Goal: Task Accomplishment & Management: Complete application form

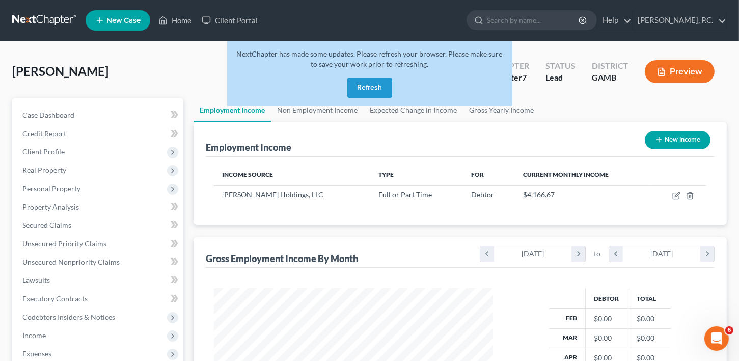
click at [373, 84] on button "Refresh" at bounding box center [369, 87] width 45 height 20
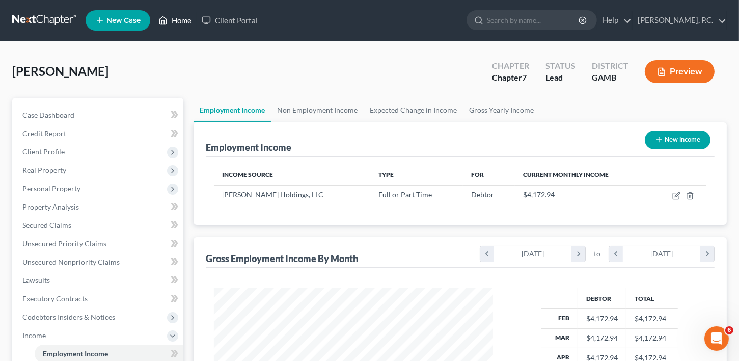
click at [174, 19] on link "Home" at bounding box center [174, 20] width 43 height 18
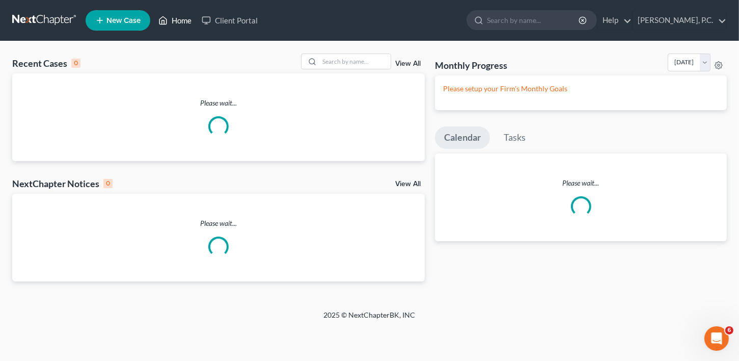
click at [180, 18] on link "Home" at bounding box center [174, 20] width 43 height 18
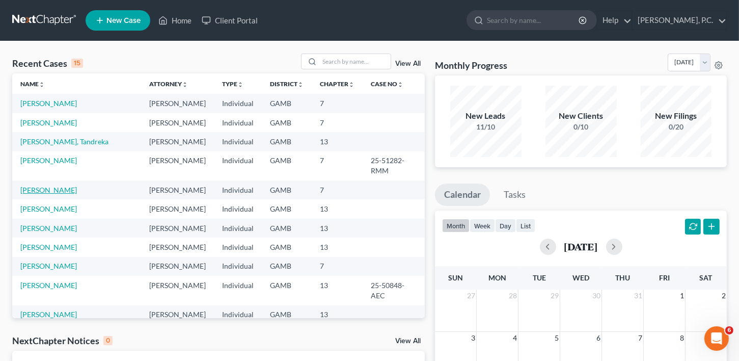
click at [41, 185] on link "[PERSON_NAME]" at bounding box center [48, 189] width 57 height 9
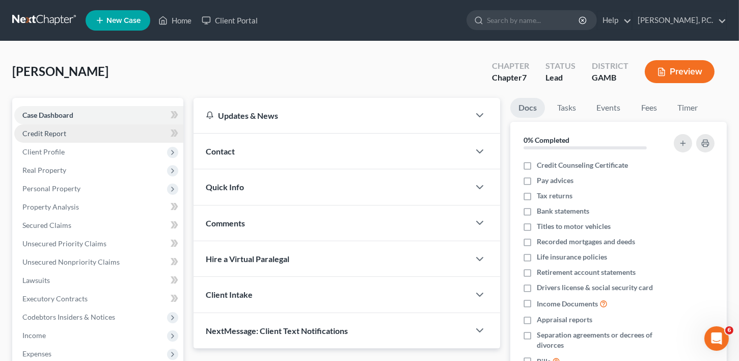
click at [31, 133] on span "Credit Report" at bounding box center [44, 133] width 44 height 9
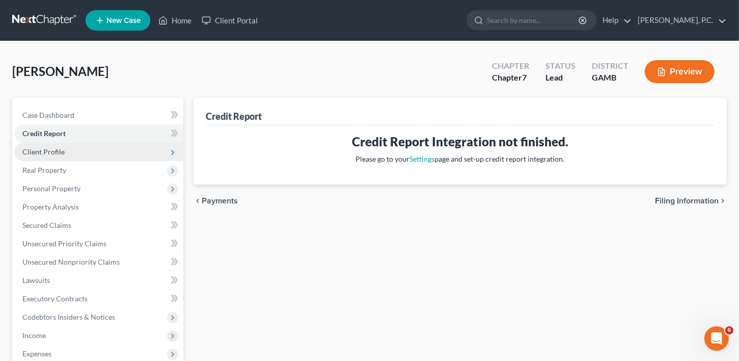
click at [31, 151] on span "Client Profile" at bounding box center [43, 151] width 42 height 9
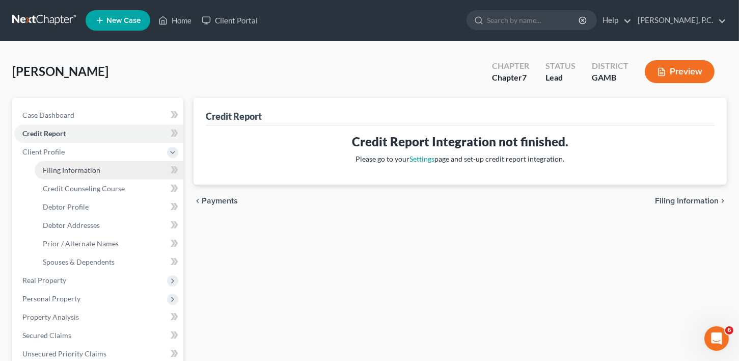
click at [45, 169] on span "Filing Information" at bounding box center [72, 170] width 58 height 9
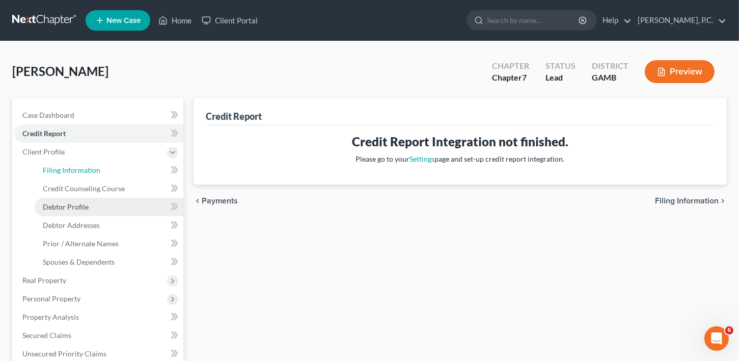
select select "1"
select select "0"
select select "10"
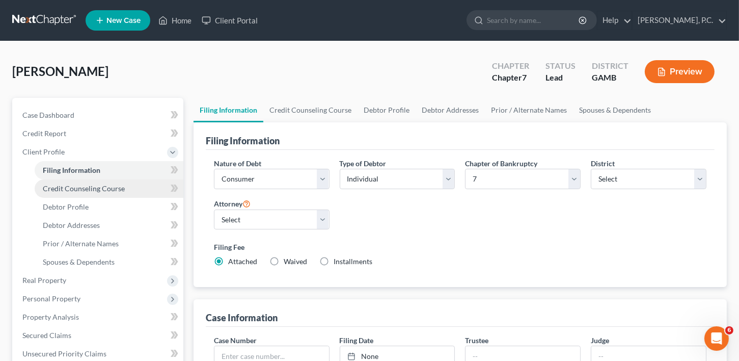
click at [93, 187] on span "Credit Counseling Course" at bounding box center [84, 188] width 82 height 9
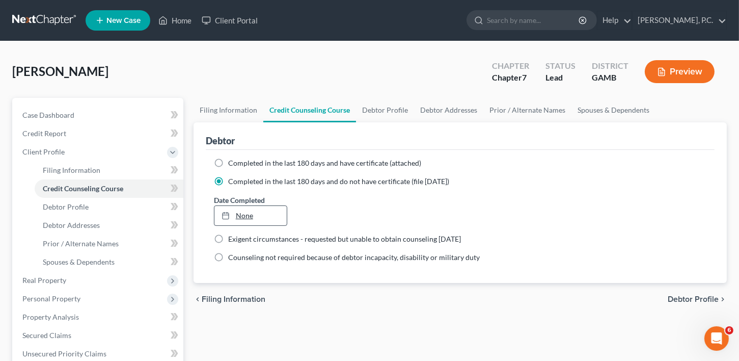
type input "[DATE]"
click at [236, 214] on link "[DATE]" at bounding box center [251, 215] width 73 height 19
click at [679, 292] on div "chevron_left Filing Information Debtor Profile chevron_right" at bounding box center [460, 299] width 533 height 33
click at [680, 296] on span "Debtor Profile" at bounding box center [693, 299] width 51 height 8
select select "0"
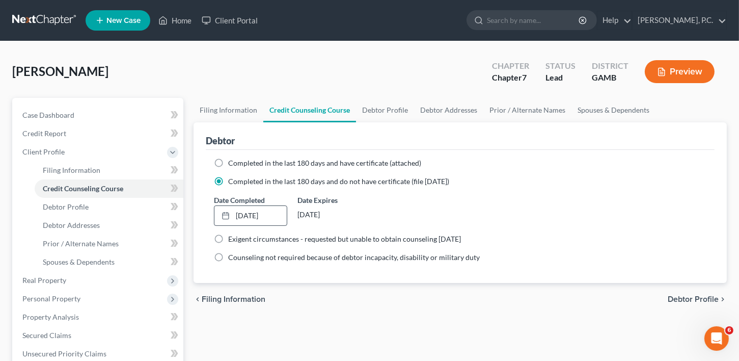
select select "0"
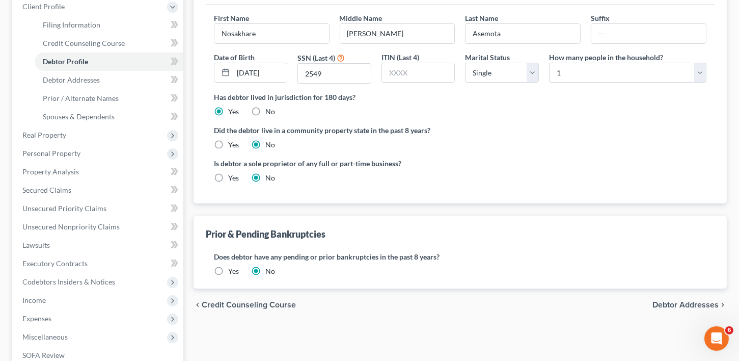
scroll to position [168, 0]
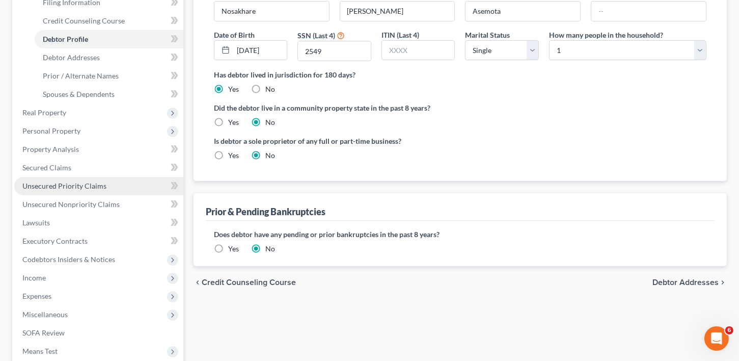
click at [76, 181] on span "Unsecured Priority Claims" at bounding box center [64, 185] width 84 height 9
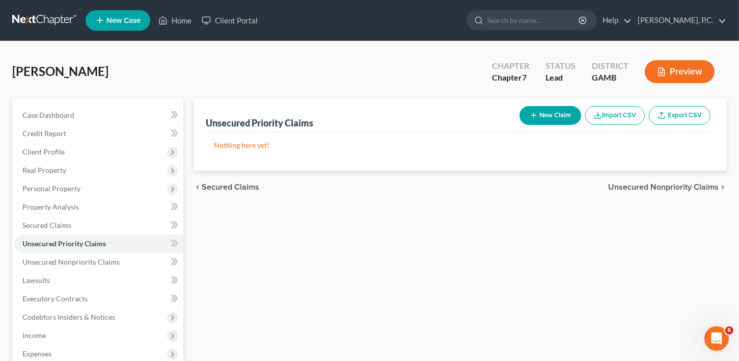
click at [693, 187] on span "Unsecured Nonpriority Claims" at bounding box center [663, 187] width 111 height 8
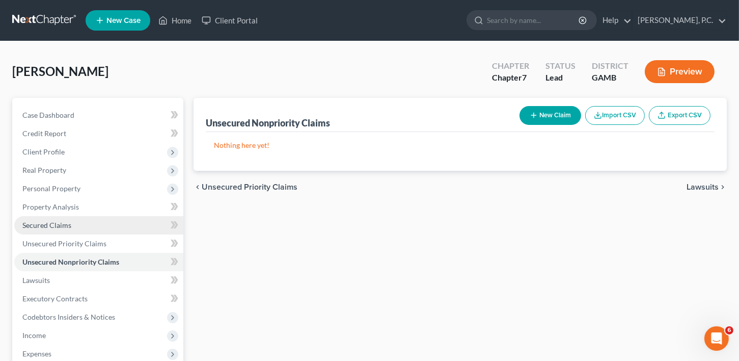
click at [47, 226] on span "Secured Claims" at bounding box center [46, 225] width 49 height 9
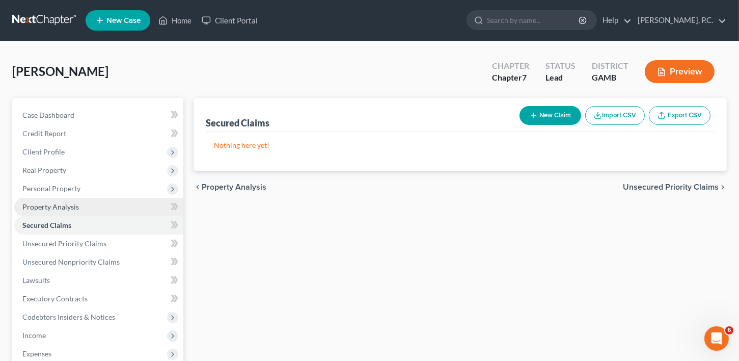
click at [51, 209] on span "Property Analysis" at bounding box center [50, 206] width 57 height 9
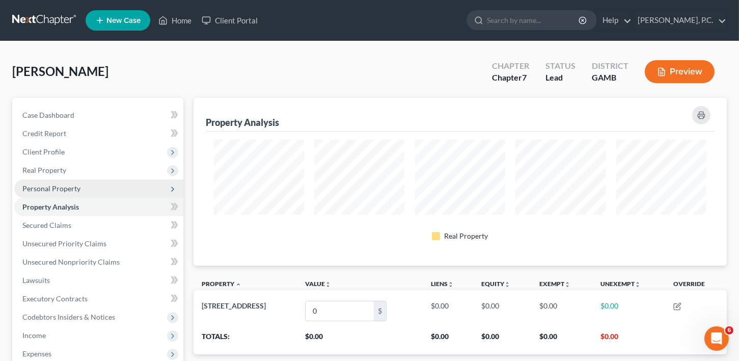
scroll to position [167, 533]
click at [52, 186] on span "Personal Property" at bounding box center [51, 188] width 58 height 9
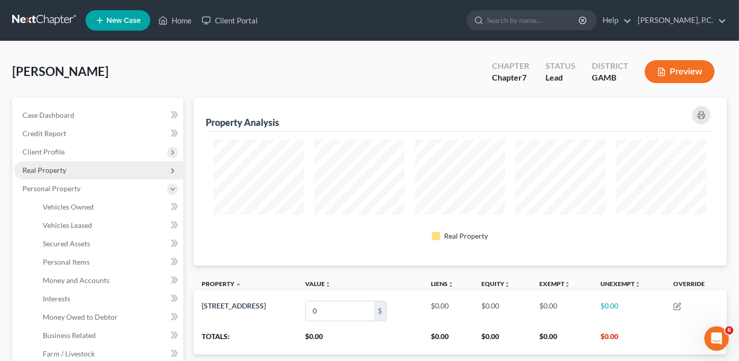
click at [48, 168] on span "Real Property" at bounding box center [44, 170] width 44 height 9
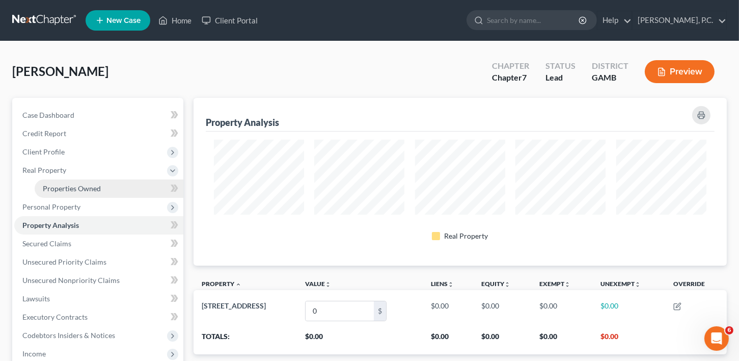
click at [49, 187] on span "Properties Owned" at bounding box center [72, 188] width 58 height 9
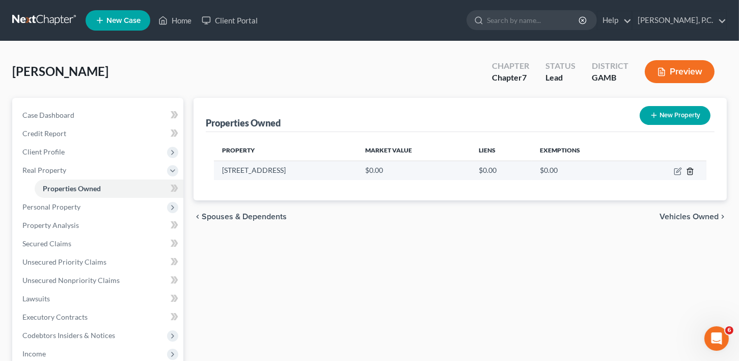
click at [692, 170] on icon "button" at bounding box center [690, 171] width 5 height 7
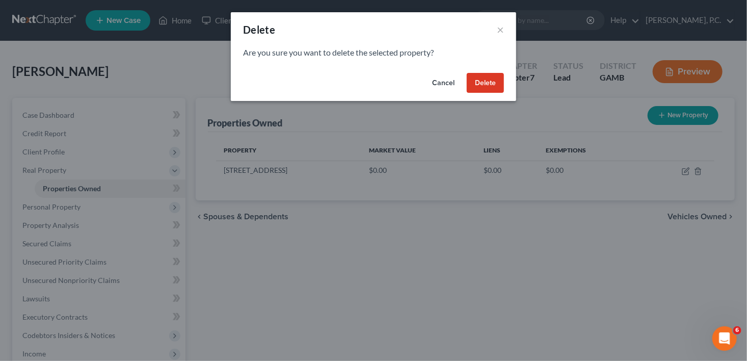
click at [490, 83] on button "Delete" at bounding box center [485, 83] width 37 height 20
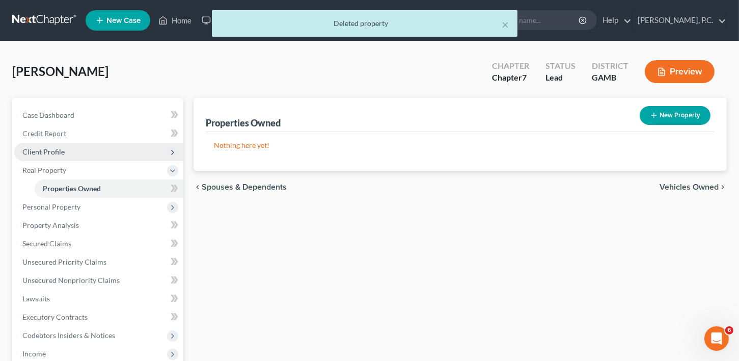
click at [44, 152] on span "Client Profile" at bounding box center [43, 151] width 42 height 9
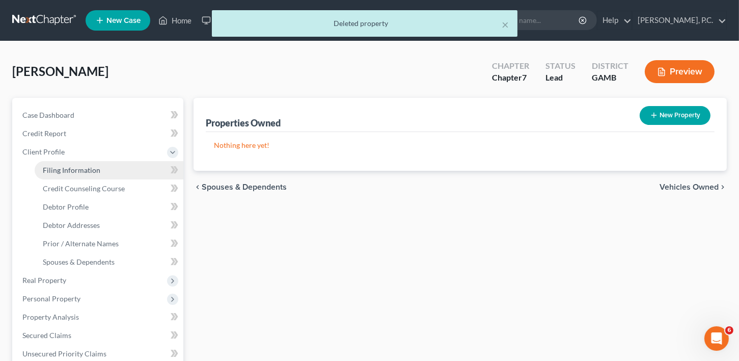
click at [54, 168] on span "Filing Information" at bounding box center [72, 170] width 58 height 9
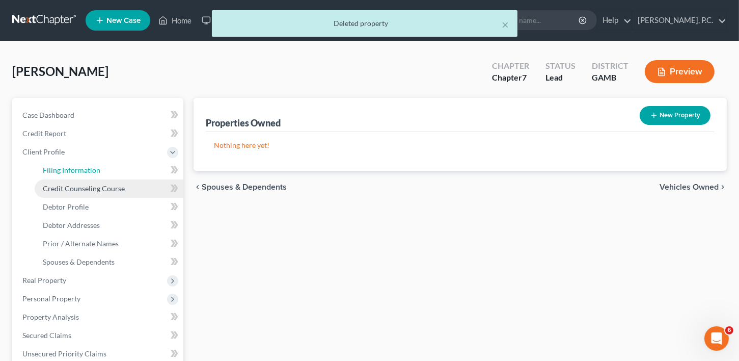
select select "1"
select select "0"
select select "18"
select select "0"
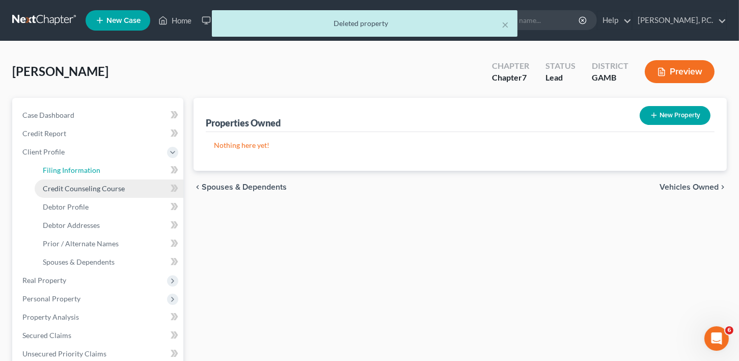
select select "10"
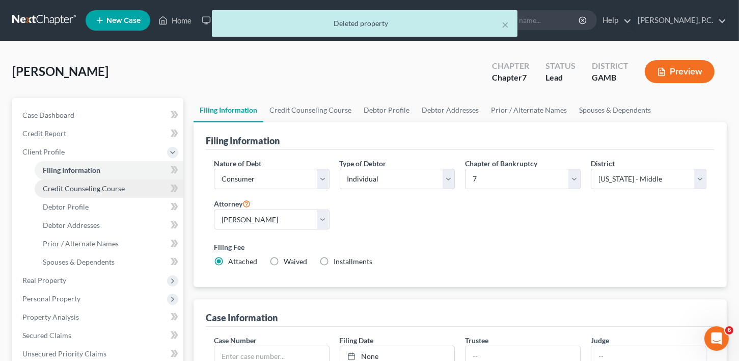
click at [62, 187] on span "Credit Counseling Course" at bounding box center [84, 188] width 82 height 9
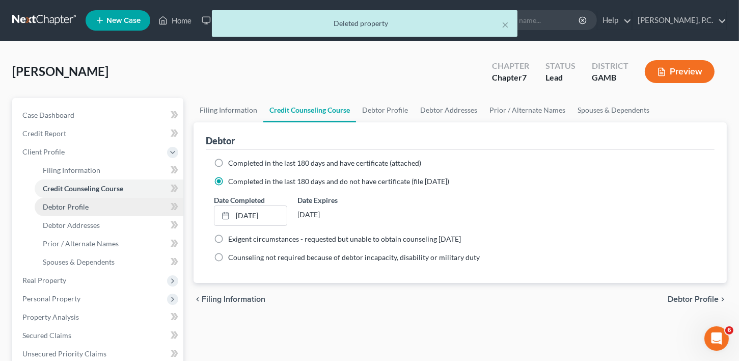
click at [65, 205] on span "Debtor Profile" at bounding box center [66, 206] width 46 height 9
select select "0"
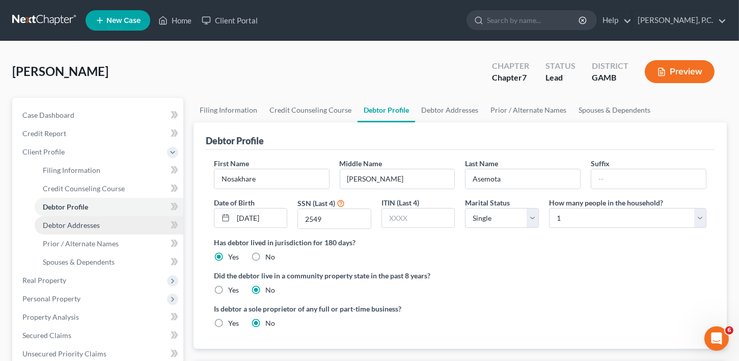
click at [67, 223] on span "Debtor Addresses" at bounding box center [71, 225] width 57 height 9
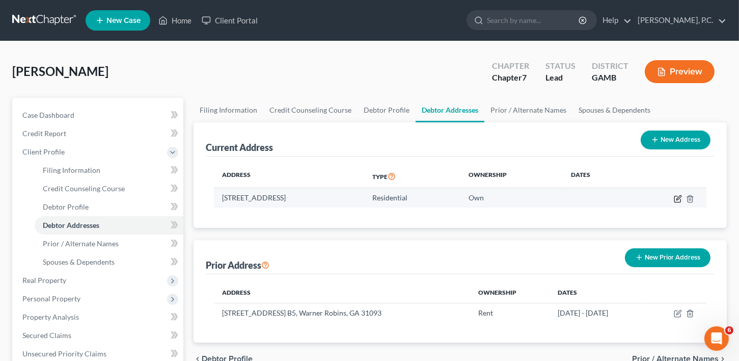
click at [678, 196] on icon "button" at bounding box center [678, 199] width 8 height 8
select select "10"
select select "0"
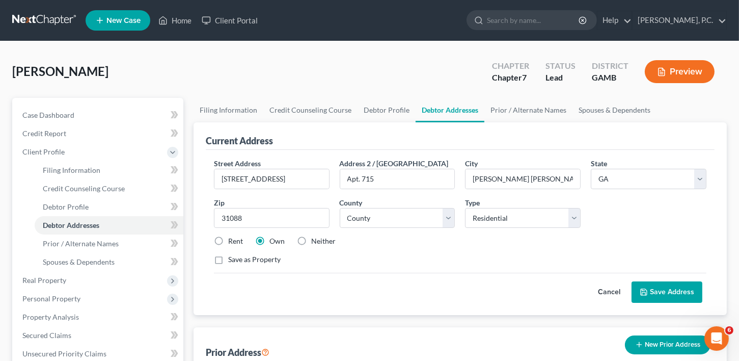
click at [228, 240] on label "Rent" at bounding box center [235, 241] width 15 height 10
click at [232, 240] on input "Rent" at bounding box center [235, 239] width 7 height 7
radio input "true"
click at [662, 292] on button "Save Address" at bounding box center [667, 291] width 71 height 21
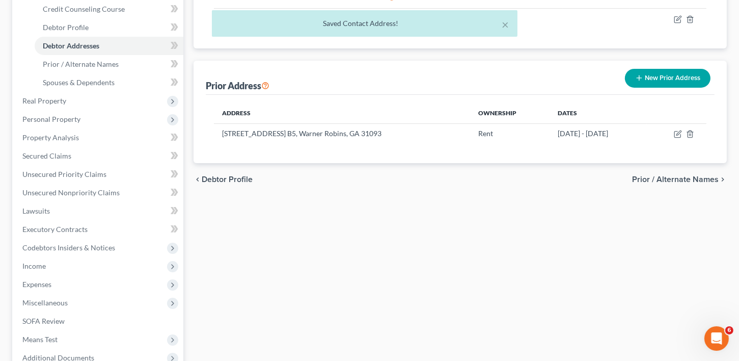
scroll to position [171, 0]
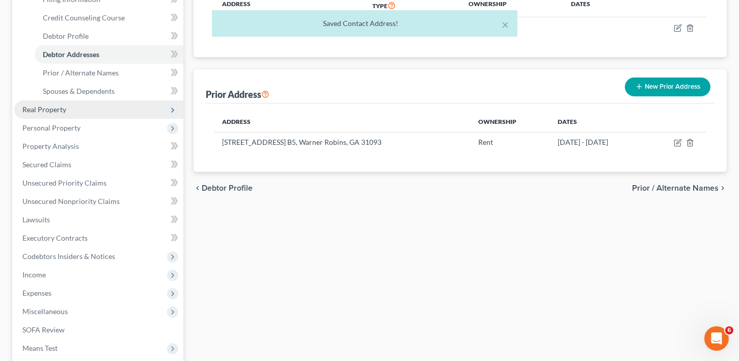
click at [29, 109] on span "Real Property" at bounding box center [44, 109] width 44 height 9
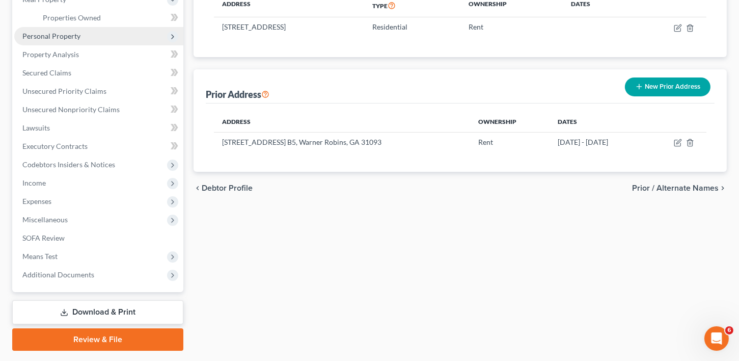
click at [55, 32] on span "Personal Property" at bounding box center [51, 36] width 58 height 9
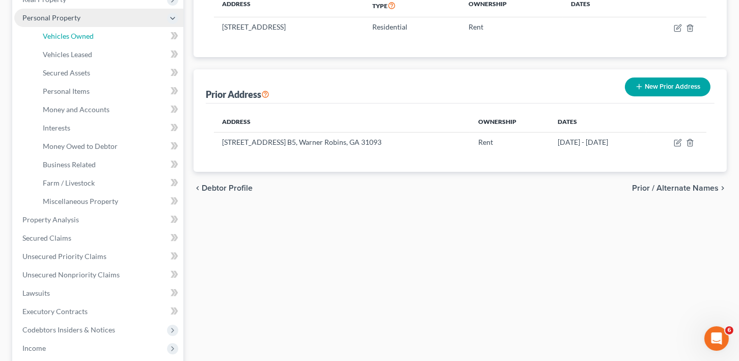
click at [55, 32] on span "Vehicles Owned" at bounding box center [68, 36] width 51 height 9
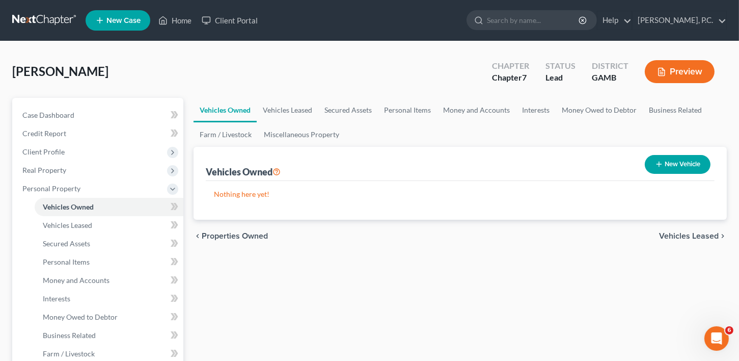
click at [665, 160] on button "New Vehicle" at bounding box center [678, 164] width 66 height 19
select select "0"
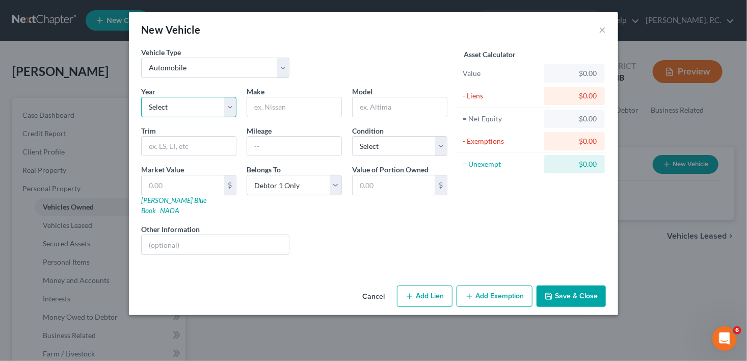
click at [168, 108] on select "Select 2026 2025 2024 2023 2022 2021 2020 2019 2018 2017 2016 2015 2014 2013 20…" at bounding box center [188, 107] width 95 height 20
select select "8"
click at [141, 97] on select "Select 2026 2025 2024 2023 2022 2021 2020 2019 2018 2017 2016 2015 2014 2013 20…" at bounding box center [188, 107] width 95 height 20
click at [270, 109] on input "text" at bounding box center [294, 106] width 94 height 19
type input "Ford"
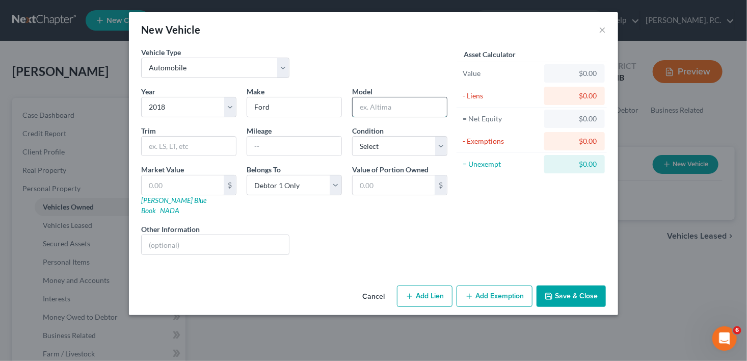
click at [381, 110] on input "text" at bounding box center [400, 106] width 94 height 19
type input "e"
type input "Escape"
click at [371, 146] on select "Select Excellent Very Good Good Fair Poor" at bounding box center [399, 146] width 95 height 20
select select "2"
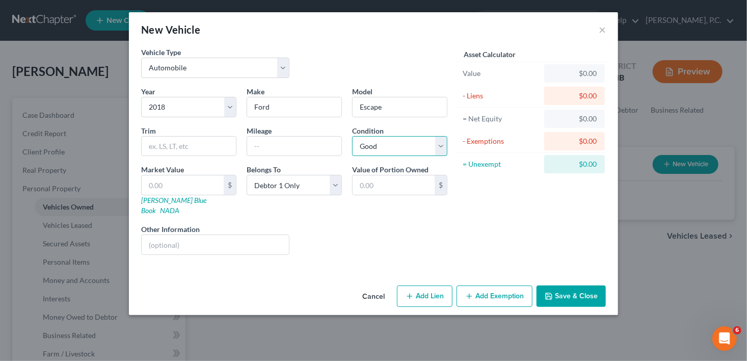
click at [352, 136] on select "Select Excellent Very Good Good Fair Poor" at bounding box center [399, 146] width 95 height 20
click at [269, 149] on input "text" at bounding box center [294, 146] width 94 height 19
type input "150,000"
click at [429, 285] on button "Add Lien" at bounding box center [425, 295] width 56 height 21
select select "0"
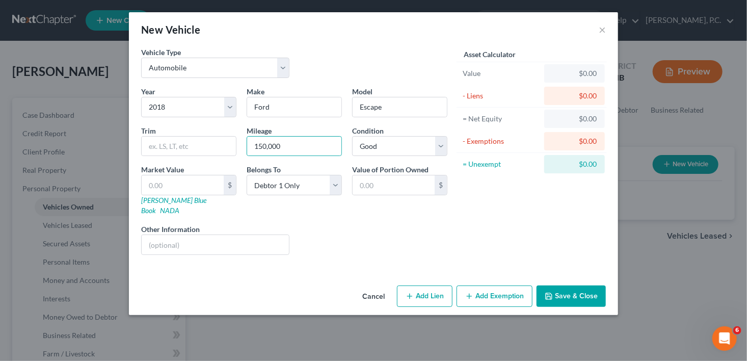
select select "0"
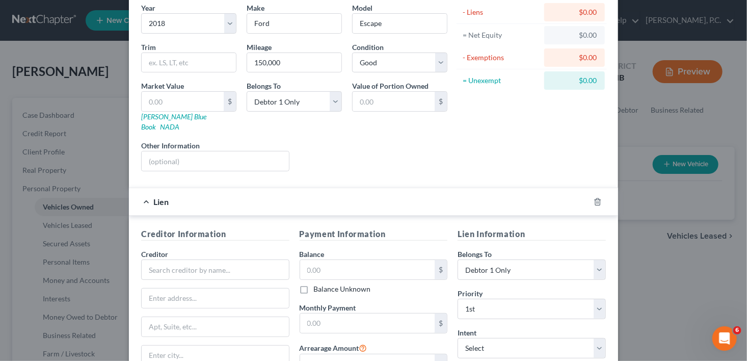
scroll to position [141, 0]
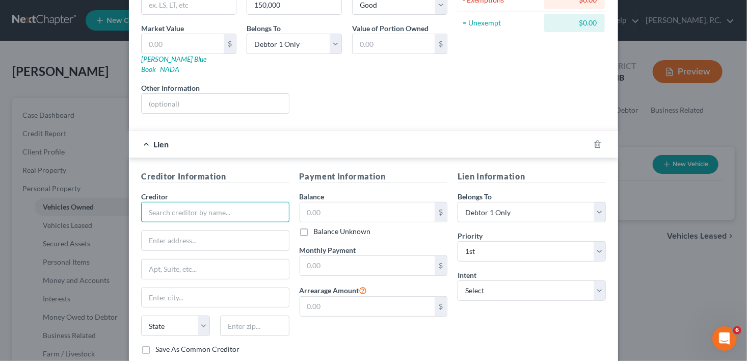
click at [202, 202] on input "text" at bounding box center [215, 212] width 148 height 20
type input "RFCU"
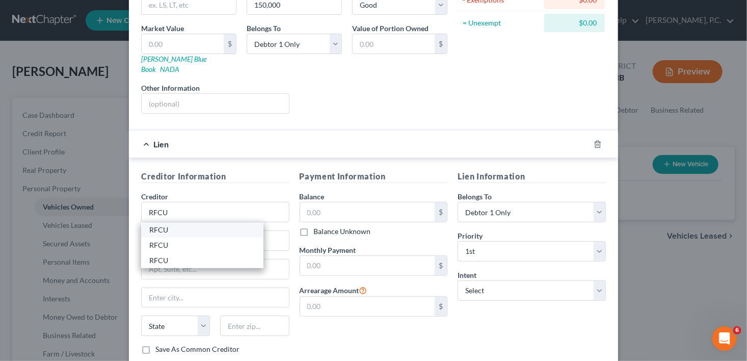
click at [152, 225] on div "RFCU" at bounding box center [202, 230] width 106 height 10
type input "Attn: Bankruptcy"
type input "[STREET_ADDRESS][PERSON_NAME]"
type input "[PERSON_NAME] [PERSON_NAME]"
select select "10"
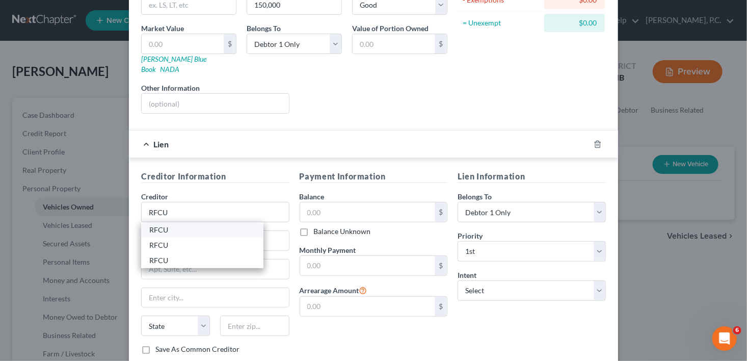
type input "31093"
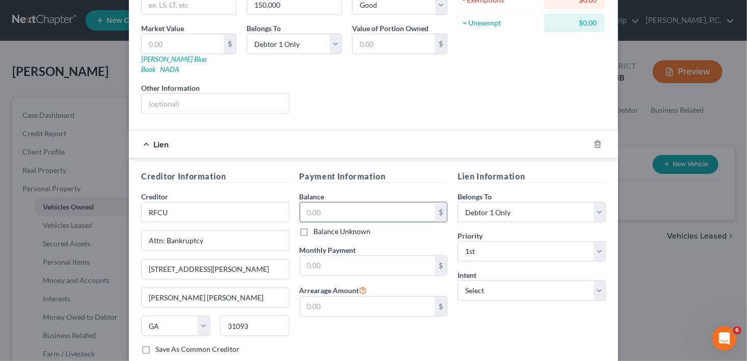
click at [327, 204] on input "text" at bounding box center [367, 211] width 135 height 19
type input "12,010.00"
click at [513, 280] on select "Select Surrender Redeem Reaffirm Avoid Other" at bounding box center [532, 290] width 148 height 20
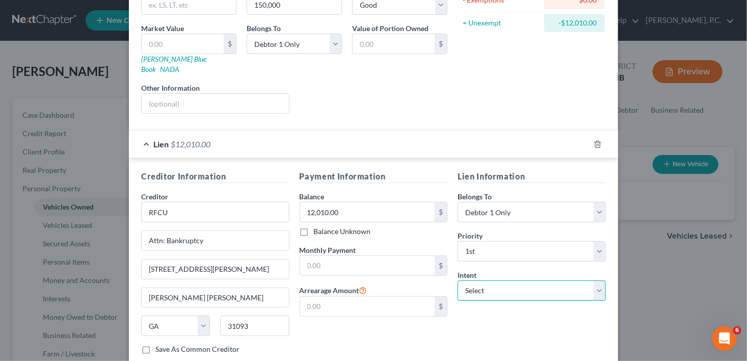
select select "2"
click at [458, 280] on select "Select Surrender Redeem Reaffirm Avoid Other" at bounding box center [532, 290] width 148 height 20
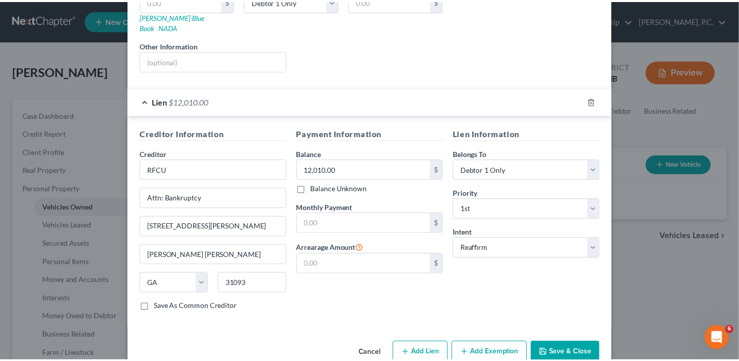
scroll to position [194, 0]
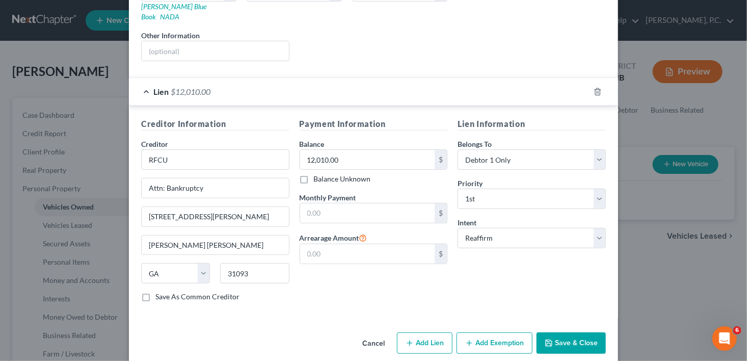
click at [555, 332] on button "Save & Close" at bounding box center [571, 342] width 69 height 21
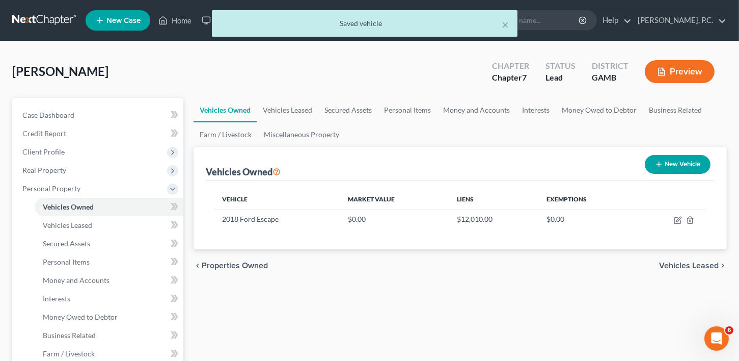
click at [698, 266] on span "Vehicles Leased" at bounding box center [689, 265] width 60 height 8
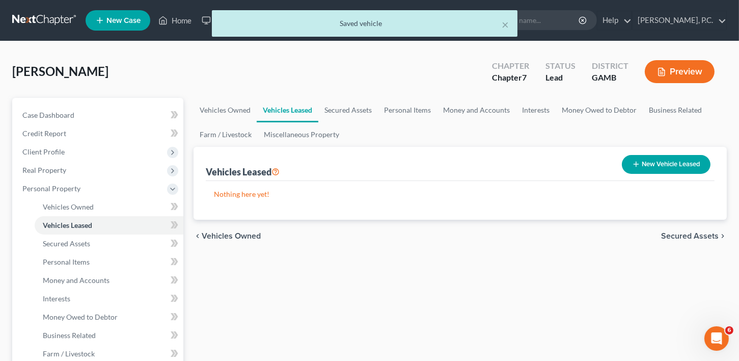
click at [689, 232] on span "Secured Assets" at bounding box center [690, 236] width 58 height 8
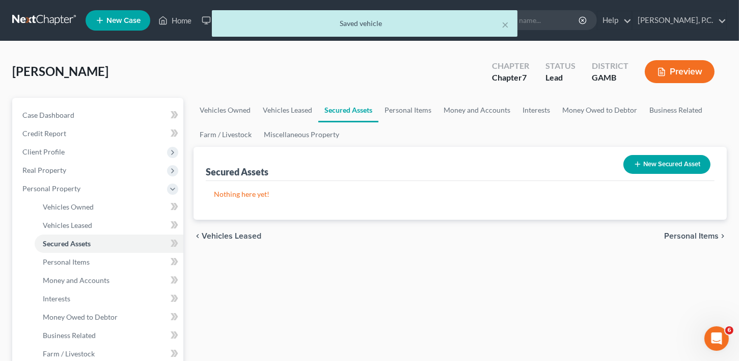
click at [685, 234] on span "Personal Items" at bounding box center [691, 236] width 55 height 8
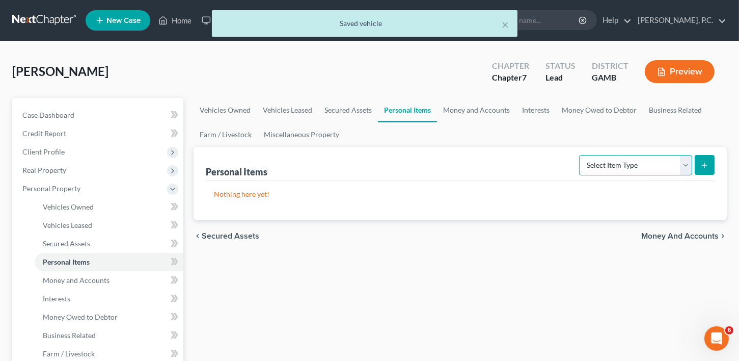
click at [645, 164] on select "Select Item Type Clothing Collectibles Of Value Electronics Firearms Household …" at bounding box center [635, 165] width 113 height 20
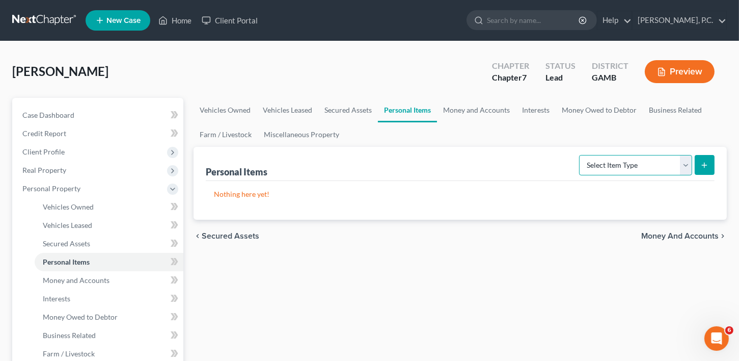
select select "clothing"
click at [580, 155] on select "Select Item Type Clothing Collectibles Of Value Electronics Firearms Household …" at bounding box center [635, 165] width 113 height 20
click at [707, 167] on icon "submit" at bounding box center [705, 165] width 8 height 8
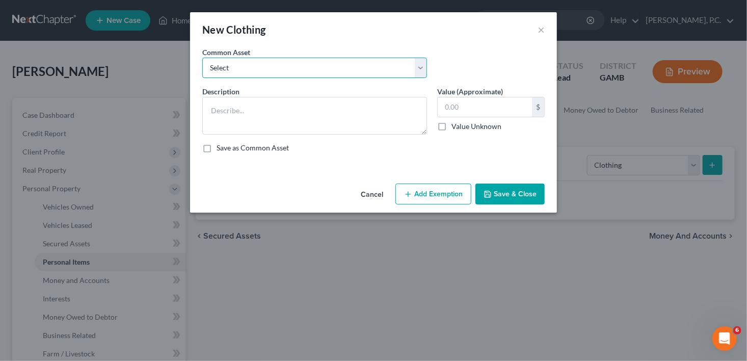
click at [264, 66] on select "Select Clothing" at bounding box center [314, 68] width 225 height 20
select select "0"
click at [202, 58] on select "Select Clothing" at bounding box center [314, 68] width 225 height 20
type textarea "Clothing"
type input "100.00"
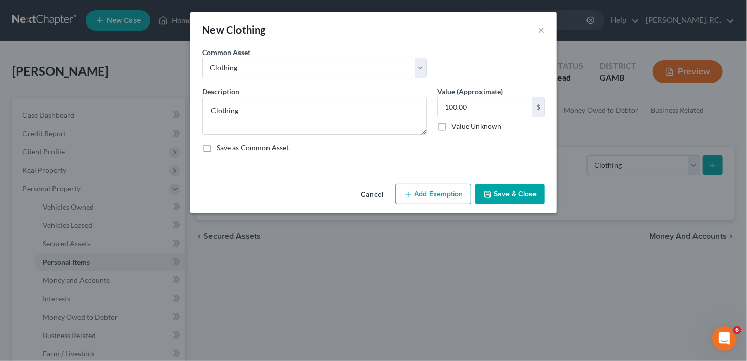
click at [493, 197] on button "Save & Close" at bounding box center [509, 193] width 69 height 21
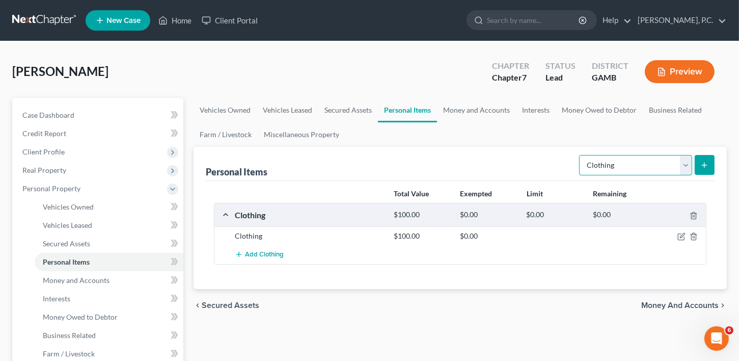
click at [590, 164] on select "Select Item Type Clothing Collectibles Of Value Electronics Firearms Household …" at bounding box center [635, 165] width 113 height 20
select select "household_goods"
click at [580, 155] on select "Select Item Type Clothing Collectibles Of Value Electronics Firearms Household …" at bounding box center [635, 165] width 113 height 20
click at [703, 164] on icon "submit" at bounding box center [705, 165] width 8 height 8
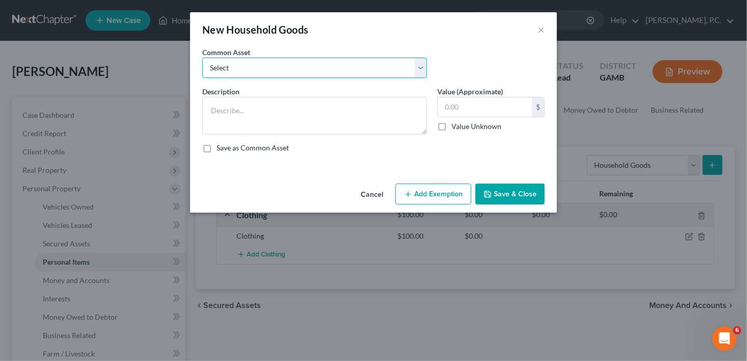
drag, startPoint x: 212, startPoint y: 64, endPoint x: 217, endPoint y: 77, distance: 14.0
click at [212, 65] on select "Select Household goods Household goods Household goods and furniture Household …" at bounding box center [314, 68] width 225 height 20
select select "2"
click at [202, 58] on select "Select Household goods Household goods Household goods and furniture Household …" at bounding box center [314, 68] width 225 height 20
type textarea "Household goods and furniture"
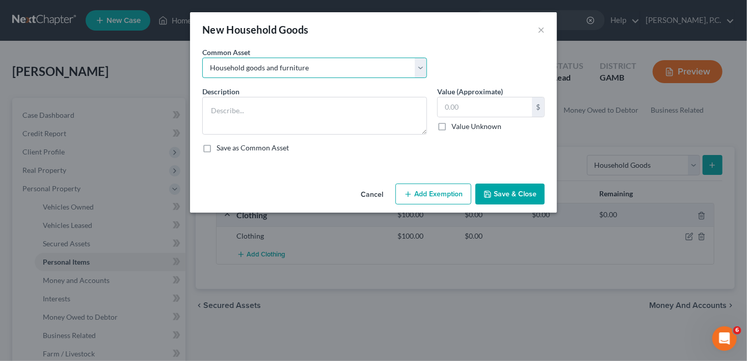
type input "1,000.00"
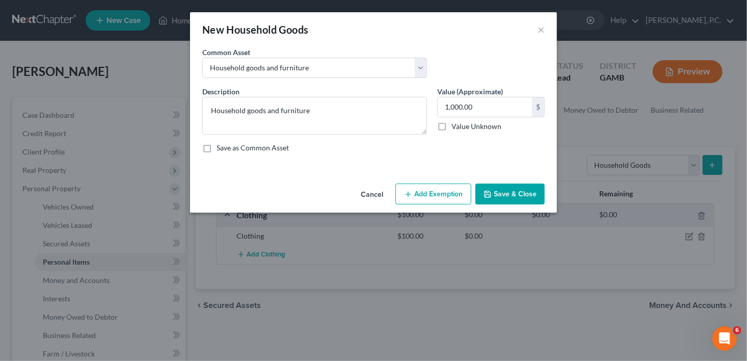
click at [496, 191] on button "Save & Close" at bounding box center [509, 193] width 69 height 21
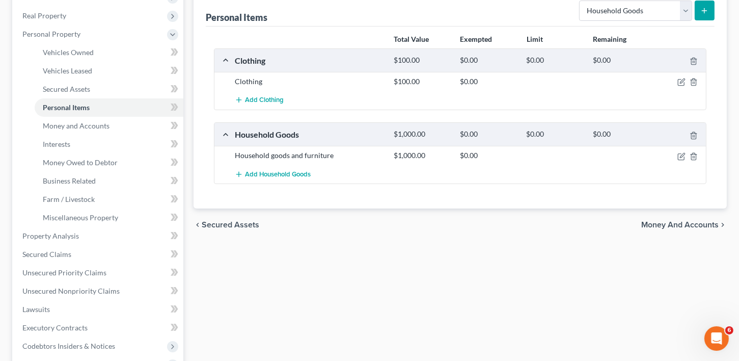
scroll to position [156, 0]
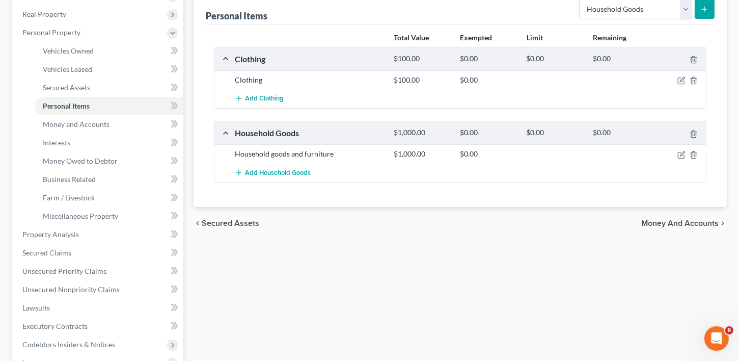
click at [665, 215] on div "chevron_left Secured Assets Money and Accounts chevron_right" at bounding box center [460, 223] width 533 height 33
click at [659, 220] on span "Money and Accounts" at bounding box center [679, 223] width 77 height 8
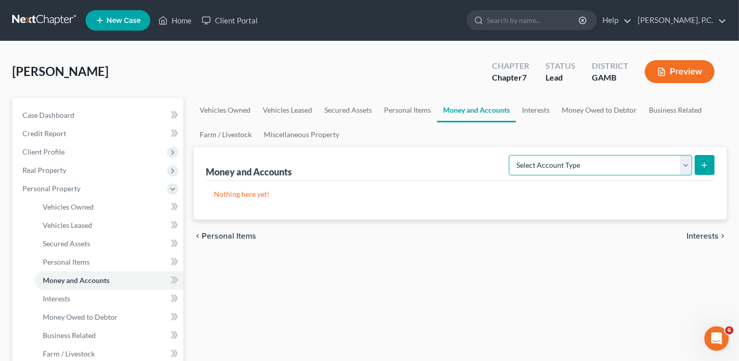
click at [683, 166] on select "Select Account Type Brokerage Cash on Hand Certificates of Deposit Checking Acc…" at bounding box center [600, 165] width 183 height 20
select select "checking"
click at [512, 155] on select "Select Account Type Brokerage Cash on Hand Certificates of Deposit Checking Acc…" at bounding box center [600, 165] width 183 height 20
click at [701, 169] on button "submit" at bounding box center [705, 165] width 20 height 20
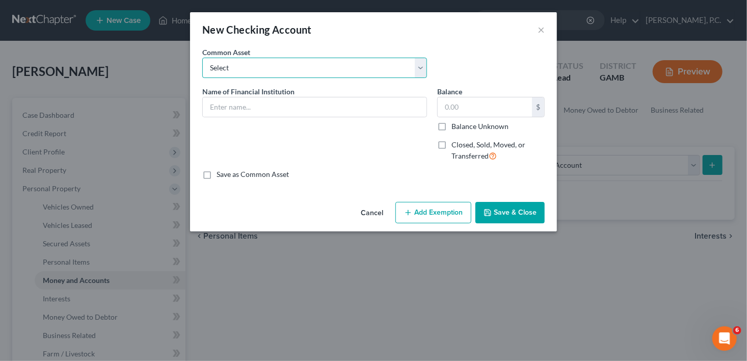
drag, startPoint x: 236, startPoint y: 69, endPoint x: 239, endPoint y: 76, distance: 8.4
click at [237, 71] on select "Select US Bank Navy Federal Credit Union Midsouth Federal Credit Union Chime Ba…" at bounding box center [314, 68] width 225 height 20
select select "10"
click at [202, 58] on select "Select US Bank Navy Federal Credit Union Midsouth Federal Credit Union Chime Ba…" at bounding box center [314, 68] width 225 height 20
type input "Robins Financial Credit Union"
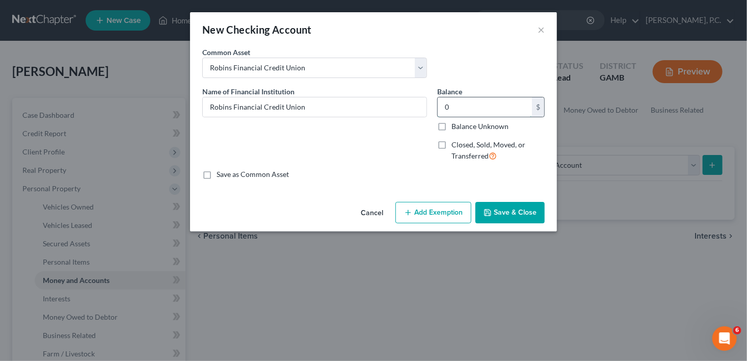
click at [455, 109] on input "0" at bounding box center [485, 106] width 94 height 19
type input "1"
type input "300.00"
click at [520, 212] on button "Save & Close" at bounding box center [509, 212] width 69 height 21
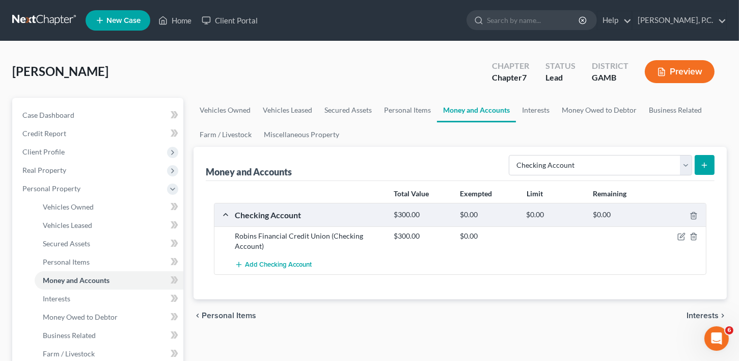
click at [700, 311] on span "Interests" at bounding box center [703, 315] width 32 height 8
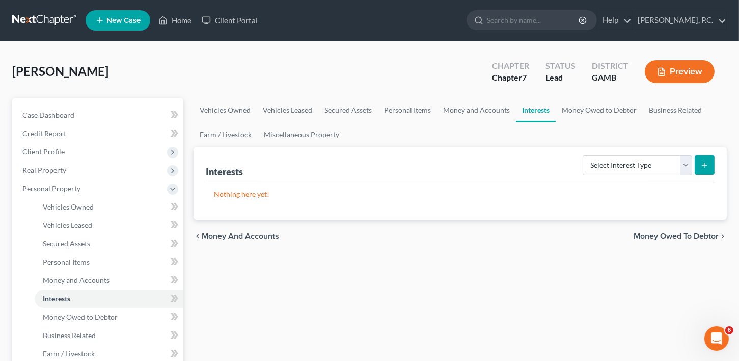
click at [690, 232] on span "Money Owed to Debtor" at bounding box center [676, 236] width 85 height 8
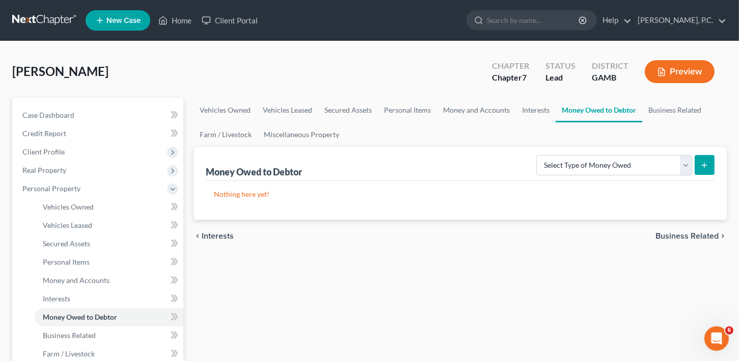
click at [227, 225] on div "chevron_left Interests Business Related chevron_right" at bounding box center [460, 236] width 533 height 33
click at [222, 232] on span "Interests" at bounding box center [218, 236] width 32 height 8
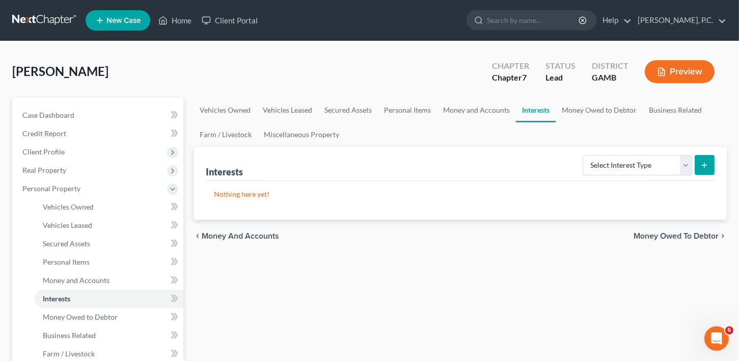
click at [237, 234] on span "Money and Accounts" at bounding box center [240, 236] width 77 height 8
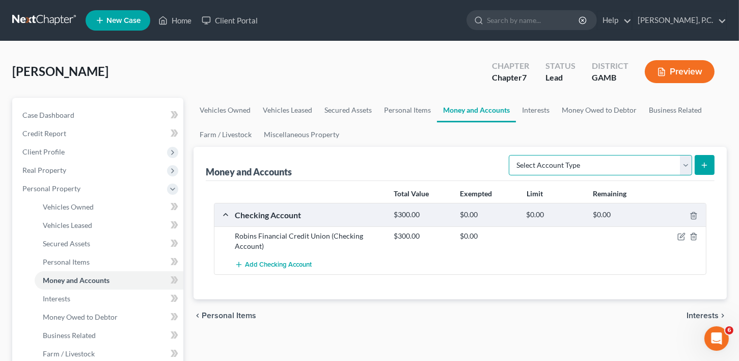
click at [527, 162] on select "Select Account Type Brokerage Cash on Hand Certificates of Deposit Checking Acc…" at bounding box center [600, 165] width 183 height 20
select select "savings"
click at [512, 155] on select "Select Account Type Brokerage Cash on Hand Certificates of Deposit Checking Acc…" at bounding box center [600, 165] width 183 height 20
click at [704, 163] on icon "submit" at bounding box center [705, 165] width 8 height 8
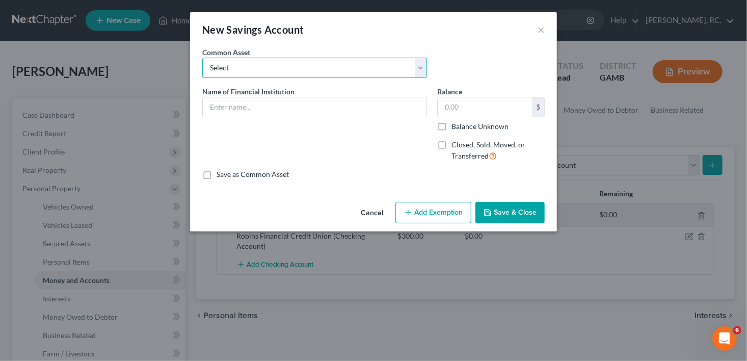
click at [254, 66] on select "Select Great Oaks Bank [PERSON_NAME] Fargo Bank" at bounding box center [314, 68] width 225 height 20
drag, startPoint x: 229, startPoint y: 145, endPoint x: 231, endPoint y: 132, distance: 12.5
click at [229, 145] on div "Name of Financial Institution *" at bounding box center [314, 128] width 235 height 84
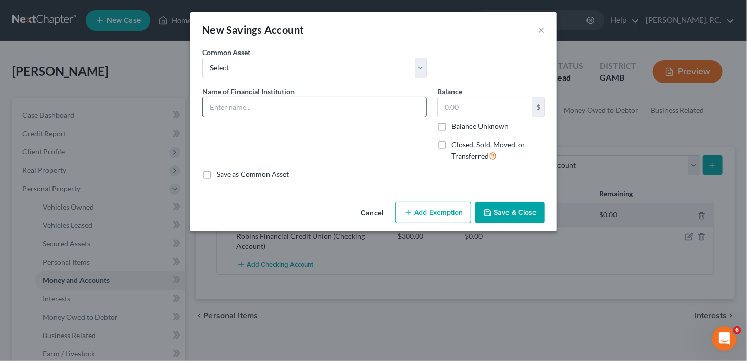
click at [227, 103] on input "text" at bounding box center [315, 106] width 224 height 19
type input "Robins Financial Credit Union"
click at [468, 112] on input "text" at bounding box center [485, 106] width 94 height 19
type input "300.00"
click at [501, 225] on div "Cancel Add Exemption Save & Close" at bounding box center [373, 215] width 367 height 34
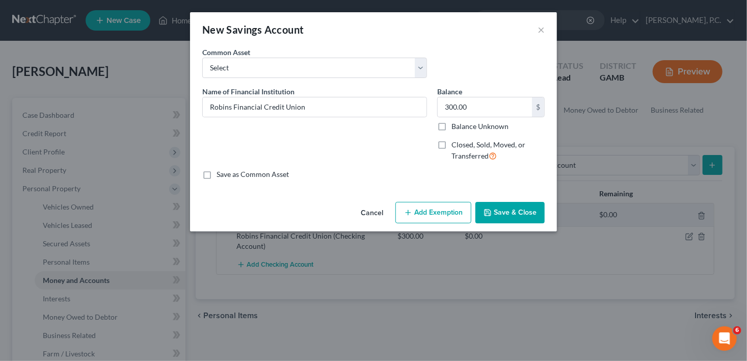
click at [501, 211] on button "Save & Close" at bounding box center [509, 212] width 69 height 21
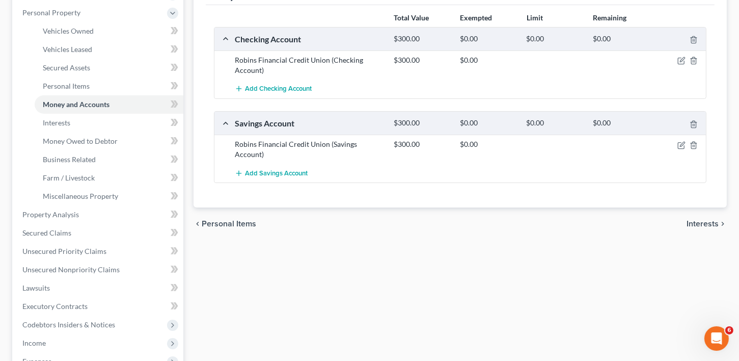
click at [702, 220] on span "Interests" at bounding box center [703, 224] width 32 height 8
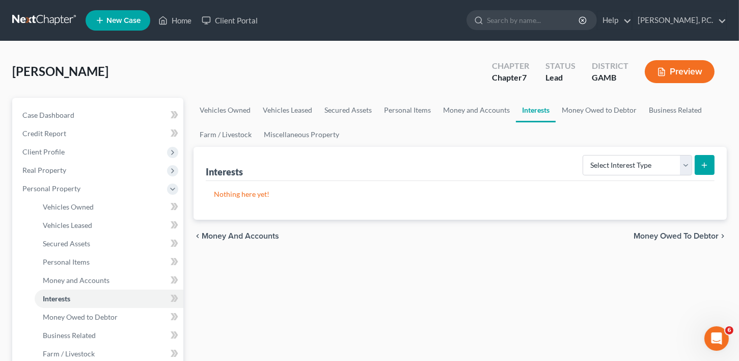
click at [693, 236] on span "Money Owed to Debtor" at bounding box center [676, 236] width 85 height 8
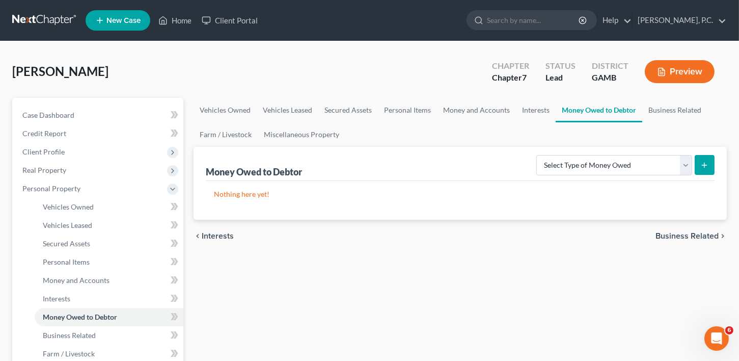
click at [690, 235] on span "Business Related" at bounding box center [687, 236] width 63 height 8
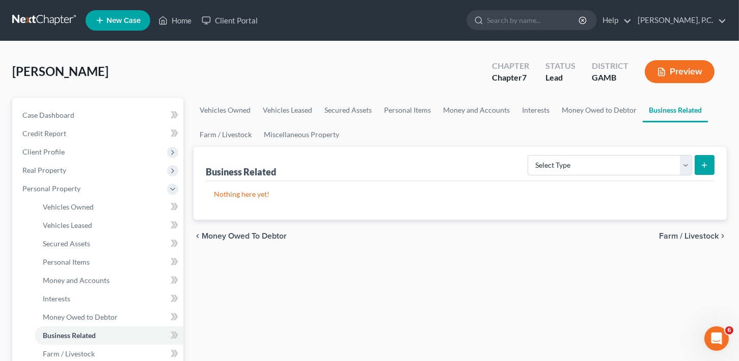
click at [690, 235] on span "Farm / Livestock" at bounding box center [689, 236] width 60 height 8
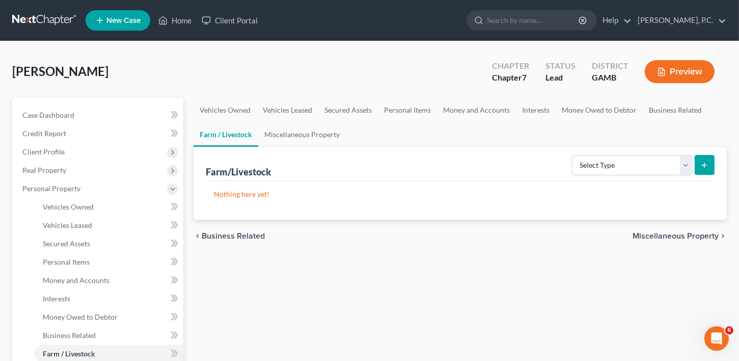
click at [690, 235] on span "Miscellaneous Property" at bounding box center [676, 236] width 86 height 8
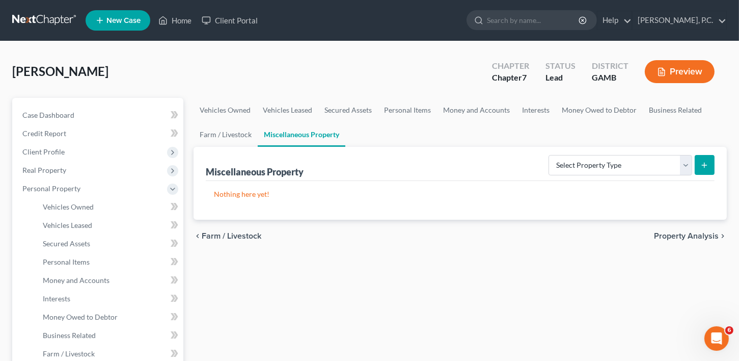
click at [690, 235] on span "Property Analysis" at bounding box center [686, 236] width 65 height 8
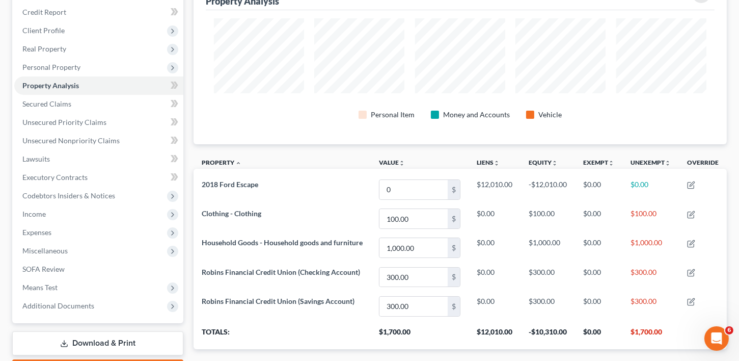
scroll to position [179, 0]
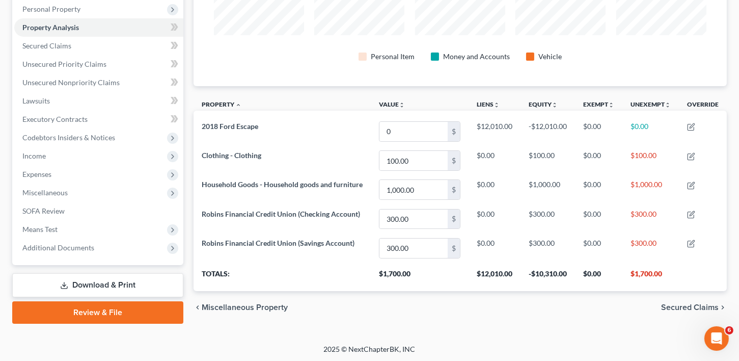
click at [682, 303] on span "Secured Claims" at bounding box center [690, 307] width 58 height 8
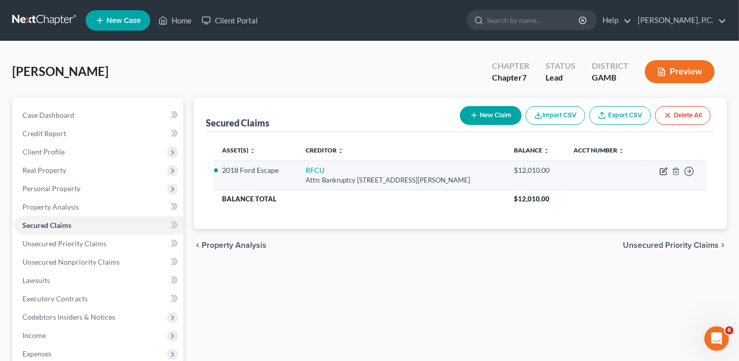
click at [666, 170] on icon "button" at bounding box center [664, 171] width 8 height 8
select select "10"
select select "4"
select select "2"
select select "0"
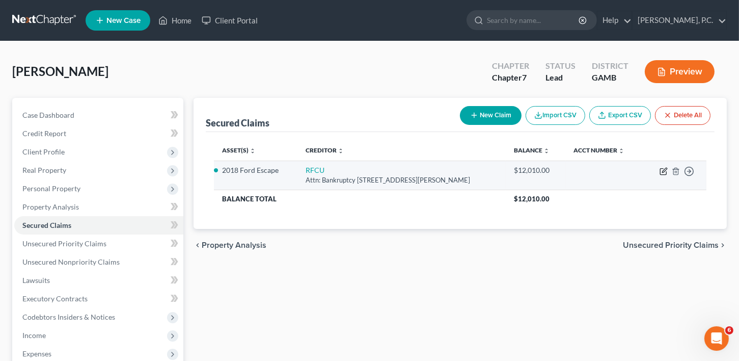
select select "0"
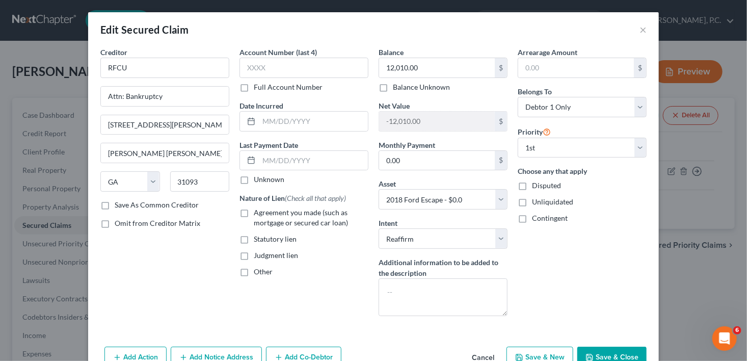
click at [254, 213] on label "Agreement you made (such as mortgage or secured car loan)" at bounding box center [311, 217] width 115 height 20
click at [258, 213] on input "Agreement you made (such as mortgage or secured car loan)" at bounding box center [261, 210] width 7 height 7
checkbox input "true"
click at [284, 124] on input "text" at bounding box center [313, 121] width 109 height 19
type input "[DATE]"
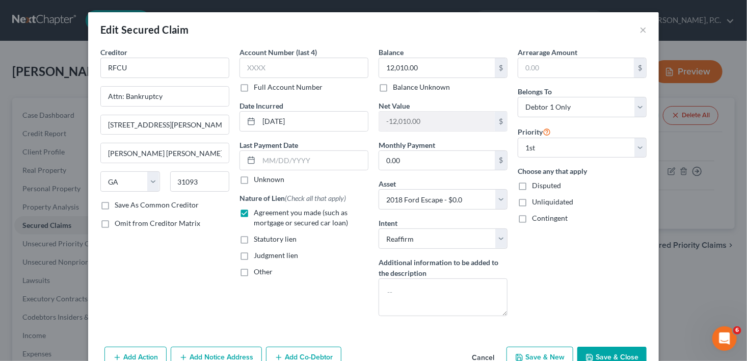
click at [599, 347] on button "Save & Close" at bounding box center [611, 356] width 69 height 21
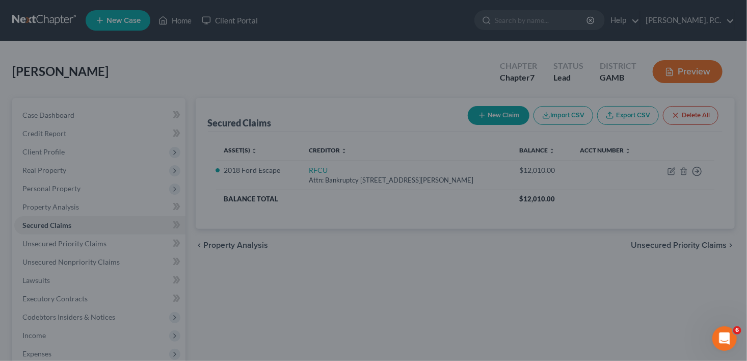
select select "4"
type input "0"
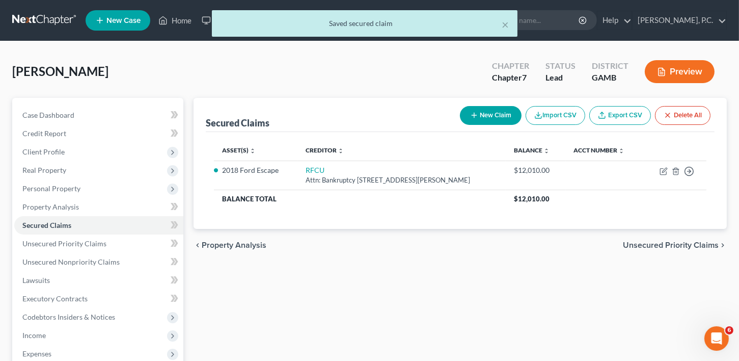
click at [671, 250] on div "chevron_left Property Analysis Unsecured Priority Claims chevron_right" at bounding box center [460, 245] width 533 height 33
click at [671, 245] on span "Unsecured Priority Claims" at bounding box center [671, 245] width 96 height 8
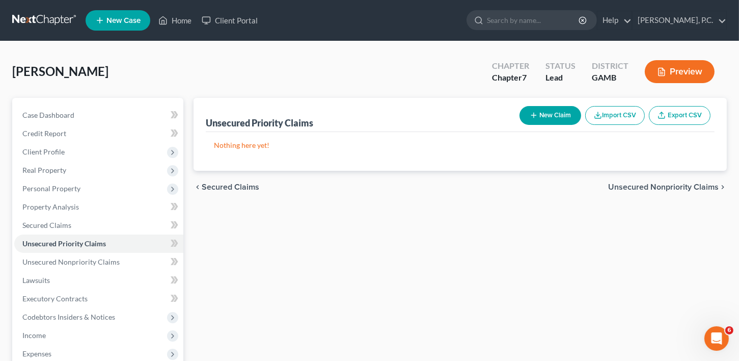
click at [683, 183] on span "Unsecured Nonpriority Claims" at bounding box center [663, 187] width 111 height 8
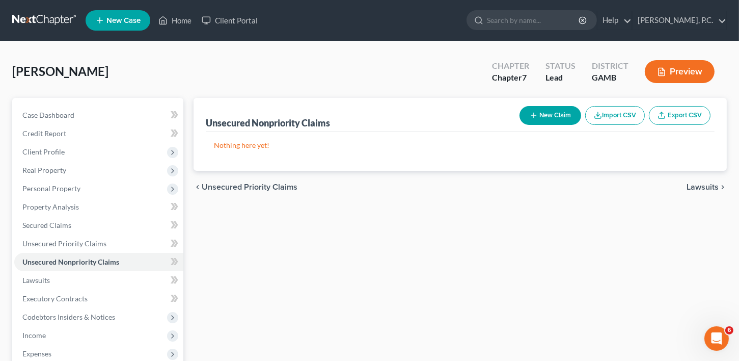
click at [543, 118] on button "New Claim" at bounding box center [551, 115] width 62 height 19
select select "0"
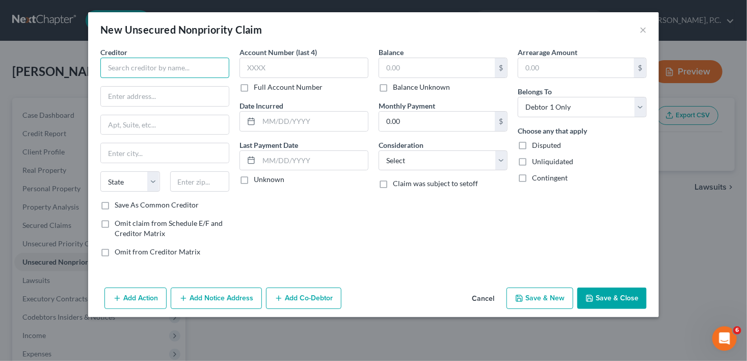
click at [164, 68] on input "text" at bounding box center [164, 68] width 129 height 20
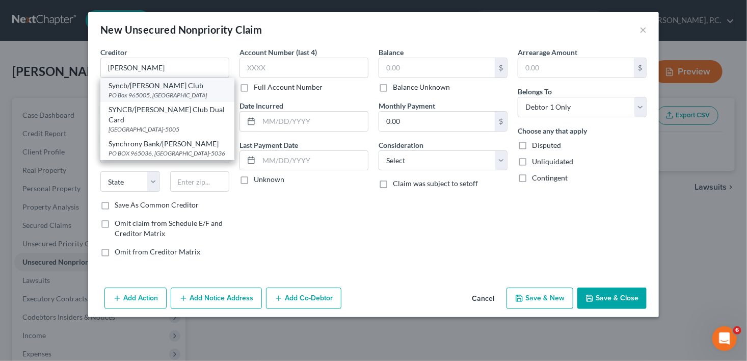
click at [197, 95] on div "PO Box 965005, [GEOGRAPHIC_DATA]" at bounding box center [168, 95] width 118 height 9
type input "Syncb/[PERSON_NAME] Club"
type input "PO Box 965005"
type input "Orlando"
select select "9"
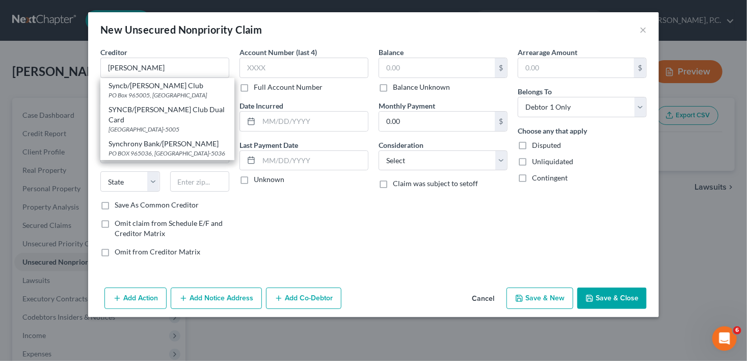
type input "32896"
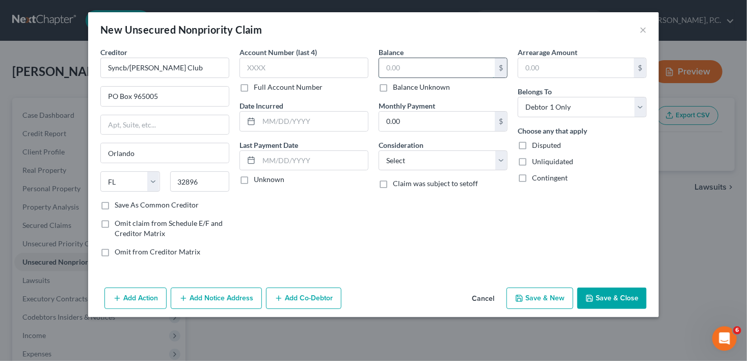
click at [394, 64] on input "text" at bounding box center [437, 67] width 116 height 19
type input "4,253.00"
click at [414, 171] on div "Balance 4,253.00 $ Balance Unknown Balance Undetermined 4,253.00 $ Balance Unkn…" at bounding box center [442, 156] width 139 height 218
click at [417, 159] on select "Select Cable / Satellite Services Collection Agency Credit Card Debt Debt Couns…" at bounding box center [443, 160] width 129 height 20
select select "2"
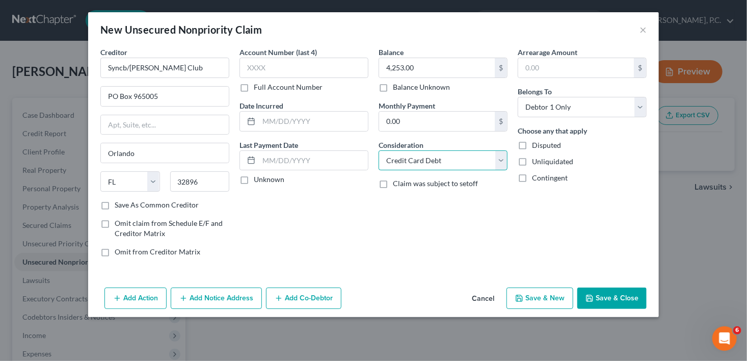
click at [379, 150] on select "Select Cable / Satellite Services Collection Agency Credit Card Debt Debt Couns…" at bounding box center [443, 160] width 129 height 20
click at [546, 294] on button "Save & New" at bounding box center [539, 297] width 67 height 21
select select "0"
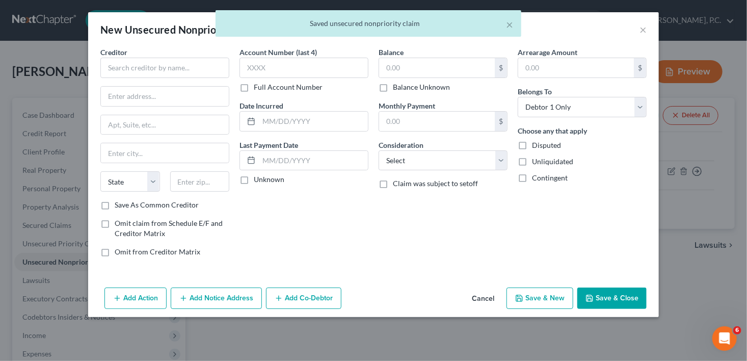
click at [125, 78] on div "Creditor * State [US_STATE] AK AR AZ CA CO [GEOGRAPHIC_DATA] DE DC [GEOGRAPHIC_…" at bounding box center [164, 123] width 129 height 153
click at [125, 67] on input "text" at bounding box center [164, 68] width 129 height 20
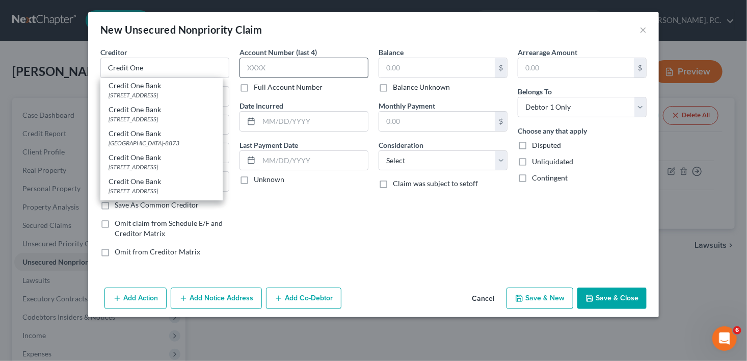
drag, startPoint x: 156, startPoint y: 154, endPoint x: 256, endPoint y: 65, distance: 134.6
click at [157, 139] on div "Credit One Bank" at bounding box center [162, 133] width 106 height 10
type input "Credit One Bank"
type input "PO Box 98873"
type input "[GEOGRAPHIC_DATA]"
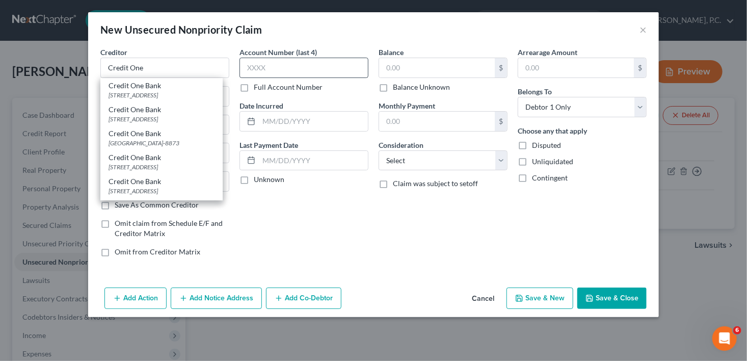
select select "31"
type input "89193-8873"
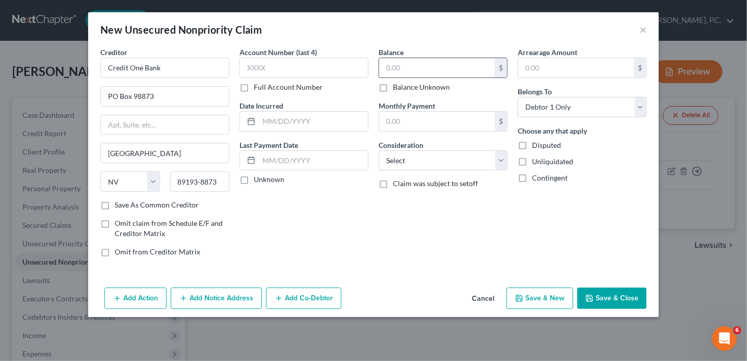
click at [385, 70] on input "text" at bounding box center [437, 67] width 116 height 19
type input "3,266.00"
click at [407, 167] on select "Select Cable / Satellite Services Collection Agency Credit Card Debt Debt Couns…" at bounding box center [443, 160] width 129 height 20
select select "2"
click at [379, 150] on select "Select Cable / Satellite Services Collection Agency Credit Card Debt Debt Couns…" at bounding box center [443, 160] width 129 height 20
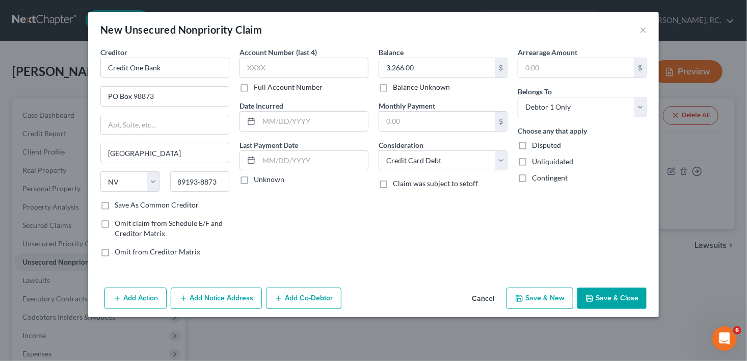
click at [210, 295] on button "Add Notice Address" at bounding box center [216, 297] width 91 height 21
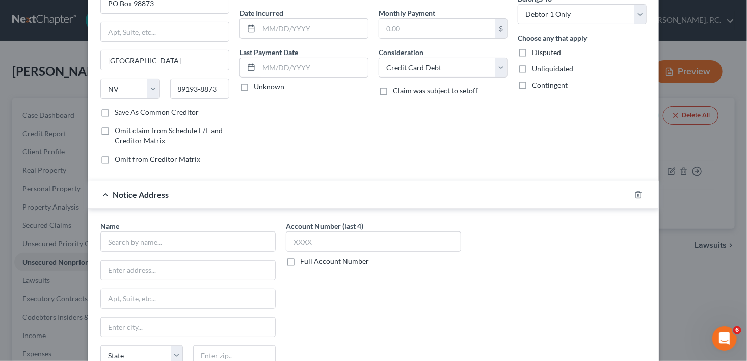
scroll to position [112, 0]
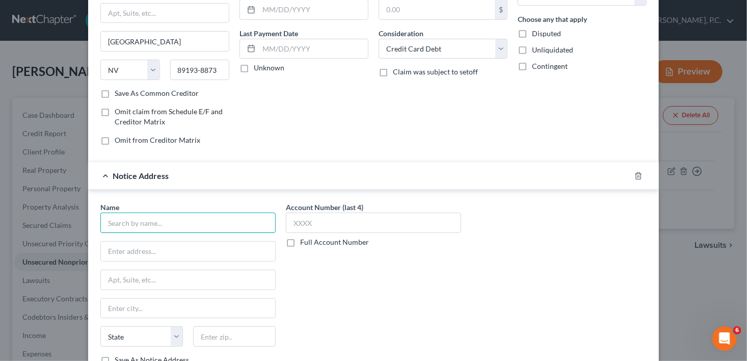
click at [136, 227] on input "text" at bounding box center [187, 222] width 175 height 20
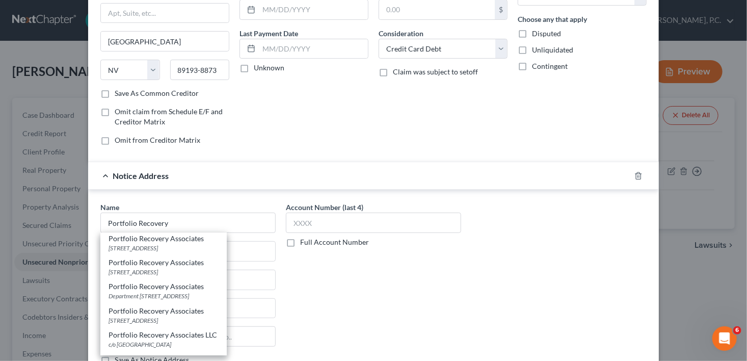
scroll to position [74, 0]
click at [146, 316] on div "[STREET_ADDRESS]" at bounding box center [164, 320] width 110 height 9
type input "Portfolio Recovery Associates LLC"
type input "PO Box 12903"
type input "[GEOGRAPHIC_DATA]"
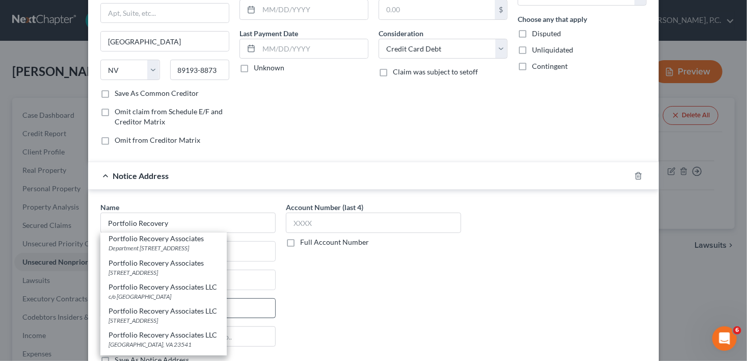
select select "48"
type input "23541"
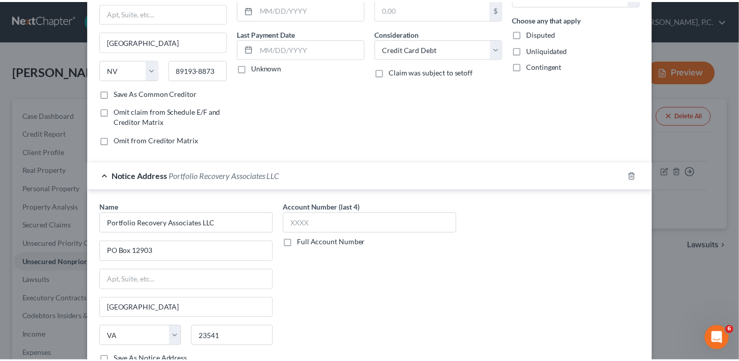
scroll to position [185, 0]
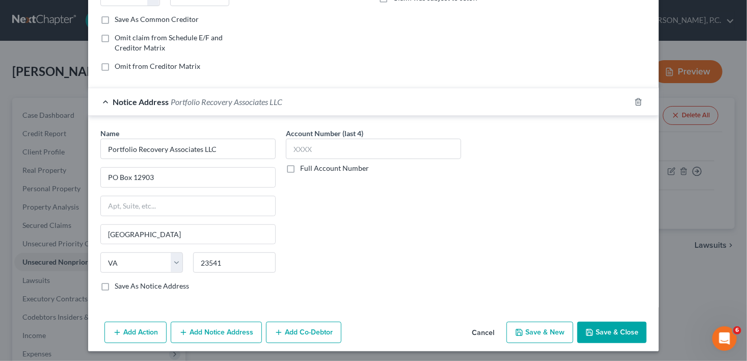
click at [613, 335] on button "Save & Close" at bounding box center [611, 332] width 69 height 21
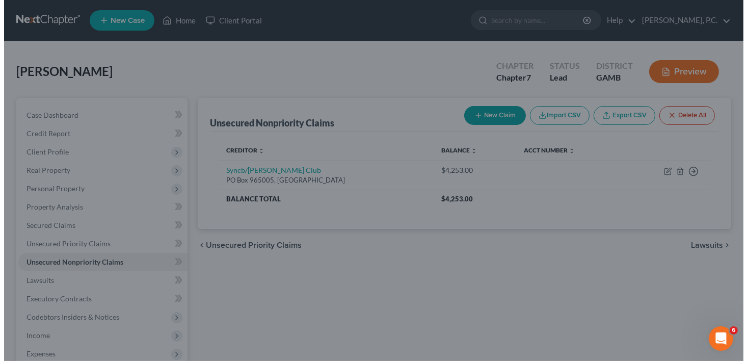
scroll to position [0, 0]
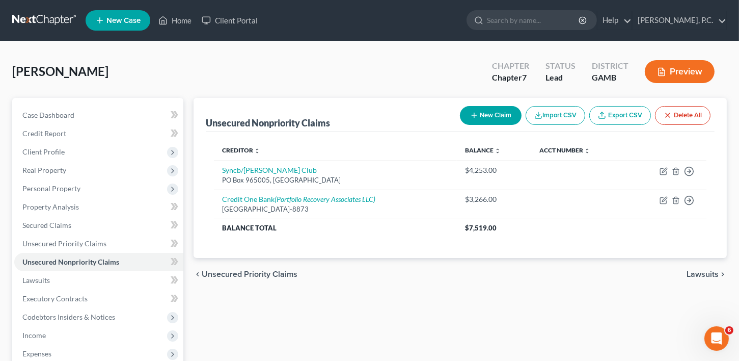
click at [498, 121] on button "New Claim" at bounding box center [491, 115] width 62 height 19
select select "0"
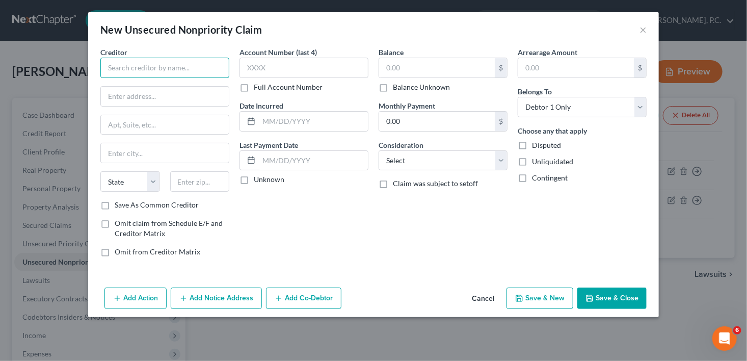
click at [155, 74] on input "text" at bounding box center [164, 68] width 129 height 20
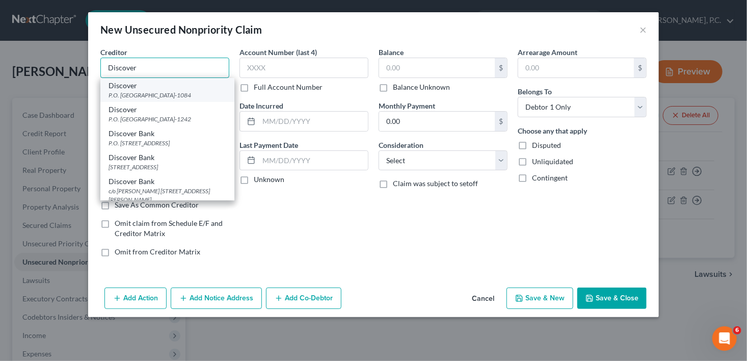
type input "Discover"
click at [157, 94] on div "P.O. [GEOGRAPHIC_DATA]-1084" at bounding box center [168, 95] width 118 height 9
type input "P.O. Box 71084"
type input "Charlotte"
select select "28"
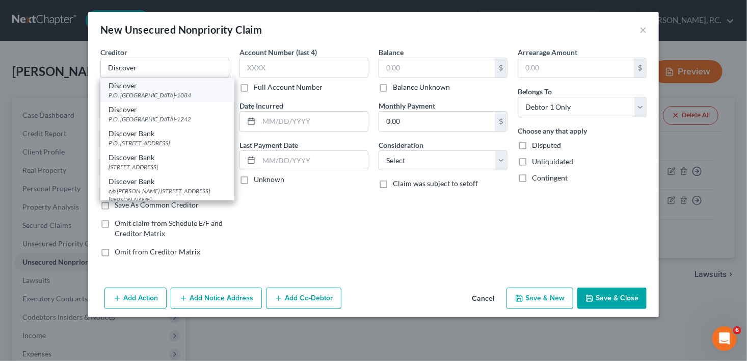
type input "28272-1084"
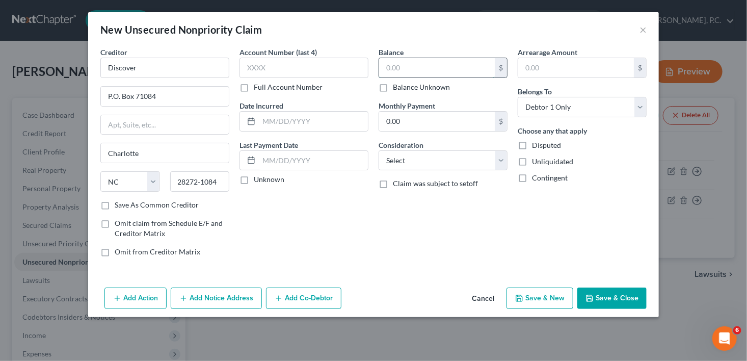
click at [408, 73] on input "text" at bounding box center [437, 67] width 116 height 19
type input "16,459.00"
click at [397, 153] on select "Select Cable / Satellite Services Collection Agency Credit Card Debt Debt Couns…" at bounding box center [443, 160] width 129 height 20
select select "2"
click at [379, 150] on select "Select Cable / Satellite Services Collection Agency Credit Card Debt Debt Couns…" at bounding box center [443, 160] width 129 height 20
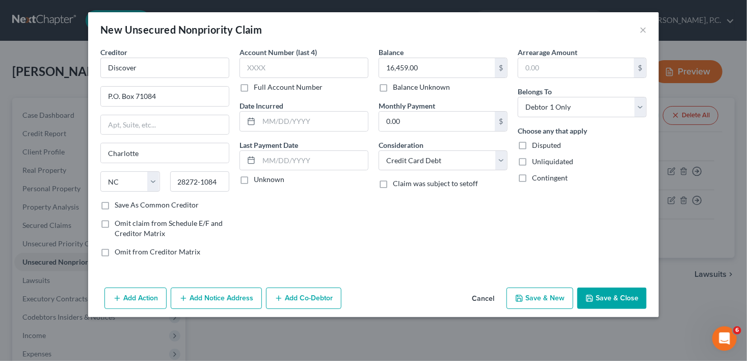
click at [164, 288] on button "Add Action" at bounding box center [135, 297] width 62 height 21
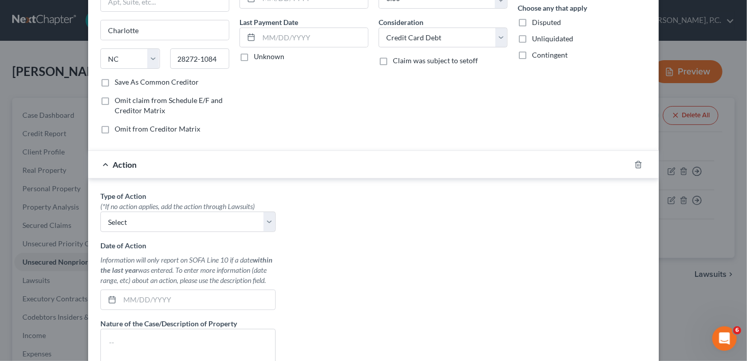
scroll to position [180, 0]
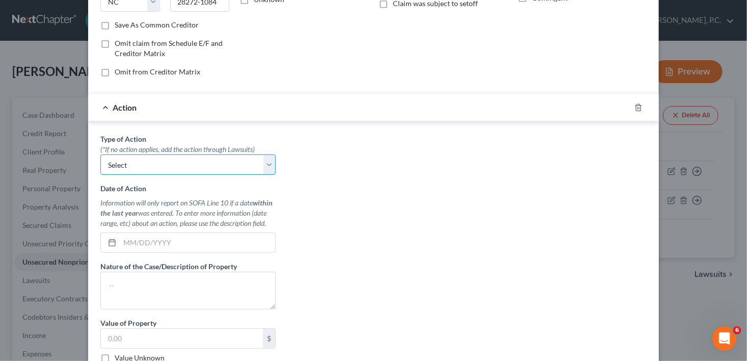
click at [144, 172] on select "Select Repossession Garnishment Foreclosure Personal Injury Attached, Seized, O…" at bounding box center [187, 164] width 175 height 20
click at [144, 168] on select "Select Repossession Garnishment Foreclosure Personal Injury Attached, Seized, O…" at bounding box center [187, 164] width 175 height 20
click at [634, 103] on icon "button" at bounding box center [638, 107] width 8 height 8
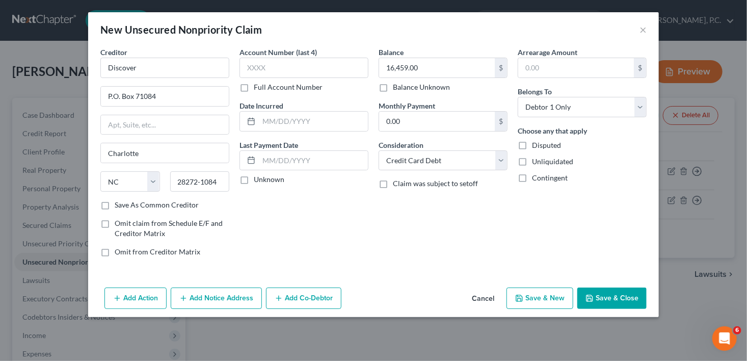
click at [194, 299] on button "Add Notice Address" at bounding box center [216, 297] width 91 height 21
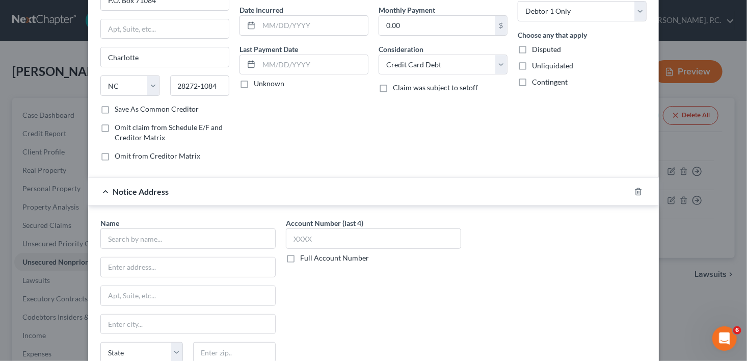
scroll to position [118, 0]
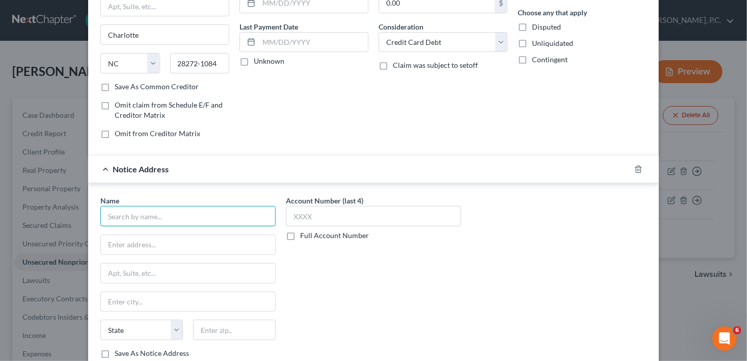
click at [208, 215] on input "text" at bounding box center [187, 216] width 175 height 20
type input "L. [PERSON_NAME]"
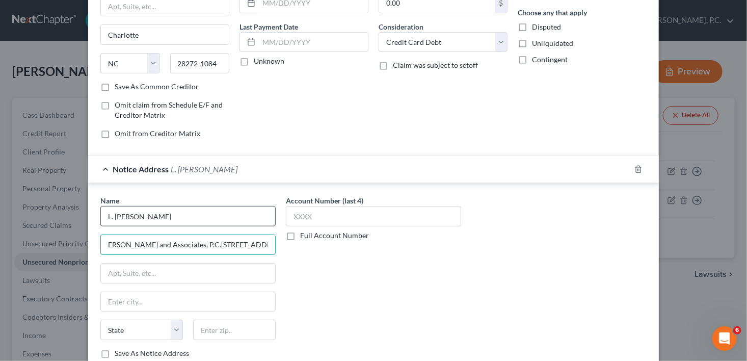
scroll to position [0, 11]
type input "[PERSON_NAME] and Associates, P.C.[STREET_ADDRESS][PERSON_NAME]"
click at [136, 303] on input "text" at bounding box center [188, 301] width 174 height 19
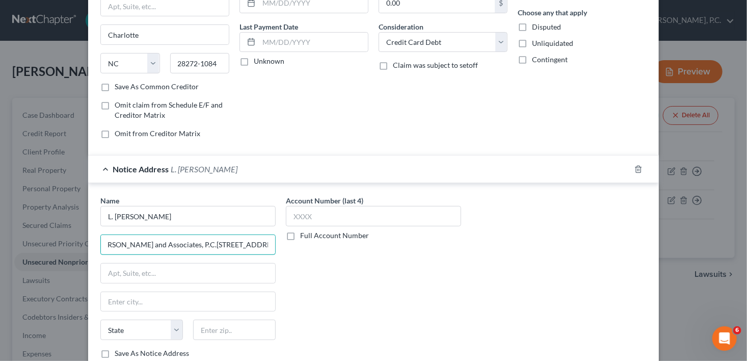
drag, startPoint x: 191, startPoint y: 244, endPoint x: 286, endPoint y: 253, distance: 95.7
click at [286, 253] on div "Name * L. [PERSON_NAME] [PERSON_NAME] and Associates, P.C.[STREET_ADDRESS][GEOG…" at bounding box center [373, 280] width 556 height 171
paste input "[STREET_ADDRESS][PERSON_NAME]"
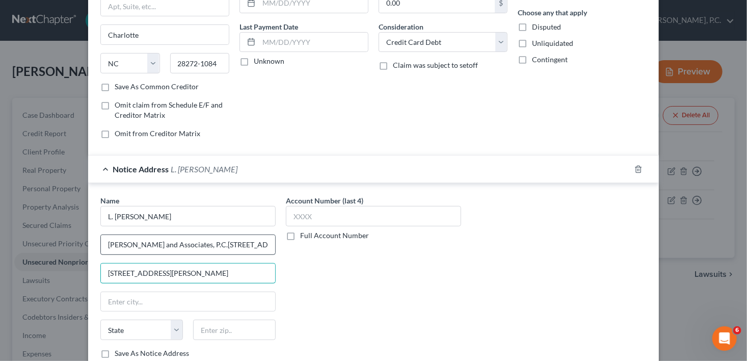
type input "[STREET_ADDRESS][PERSON_NAME]"
drag, startPoint x: 192, startPoint y: 242, endPoint x: 303, endPoint y: 251, distance: 112.0
click at [303, 251] on div "Name * L. [PERSON_NAME] [PERSON_NAME] and Associates, P.C.[STREET_ADDRESS][GEOG…" at bounding box center [373, 280] width 556 height 171
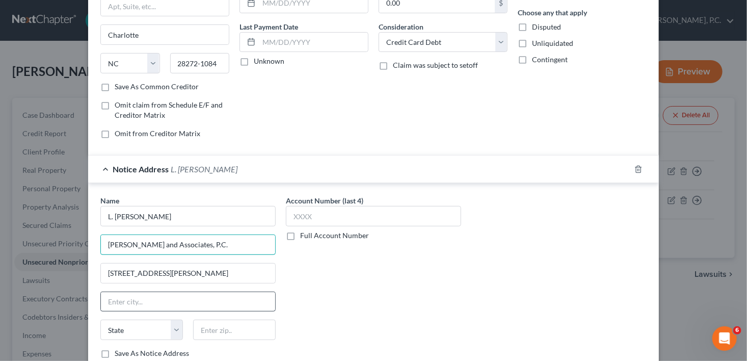
type input "[PERSON_NAME] and Associates, P.C."
click at [188, 292] on input "text" at bounding box center [188, 301] width 174 height 19
click at [225, 335] on input "text" at bounding box center [234, 329] width 83 height 20
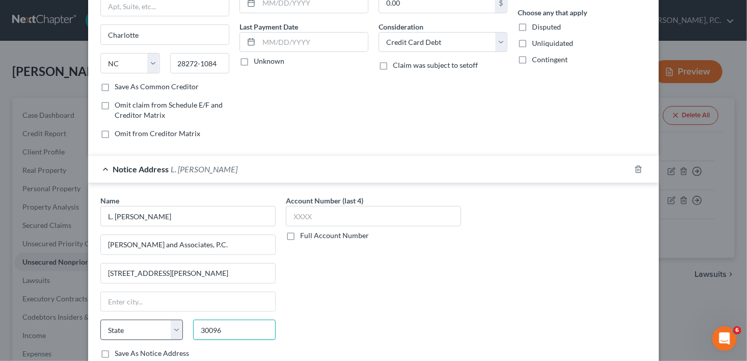
type input "30096"
click at [128, 330] on select "State [US_STATE] AK AR AZ CA CO CT DE DC [GEOGRAPHIC_DATA] [GEOGRAPHIC_DATA] GU…" at bounding box center [141, 329] width 83 height 20
type input "Duluth"
select select "10"
click at [198, 304] on input "Duluth" at bounding box center [188, 301] width 174 height 19
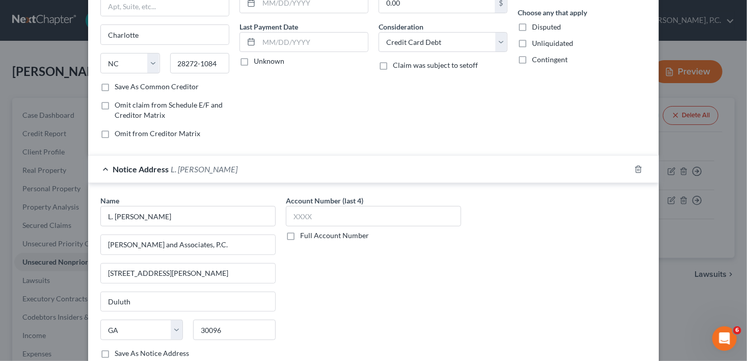
click at [379, 296] on div "Account Number (last 4) Full Account Number" at bounding box center [373, 280] width 185 height 171
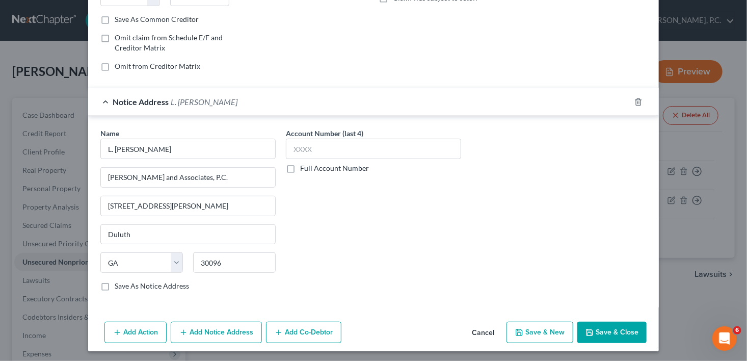
click at [115, 287] on label "Save As Notice Address" at bounding box center [152, 286] width 74 height 10
click at [119, 287] on input "Save As Notice Address" at bounding box center [122, 284] width 7 height 7
click at [601, 331] on button "Save & Close" at bounding box center [611, 332] width 69 height 21
checkbox input "false"
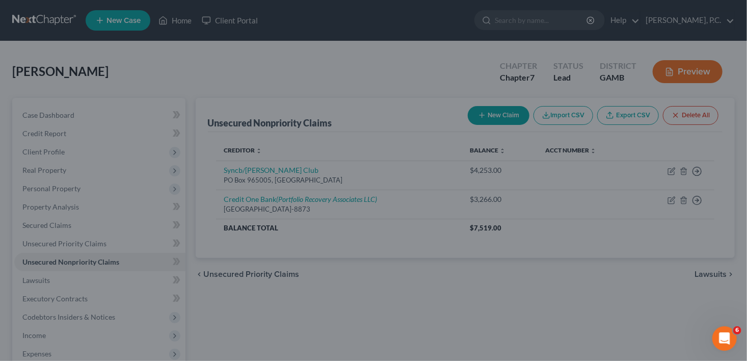
scroll to position [0, 0]
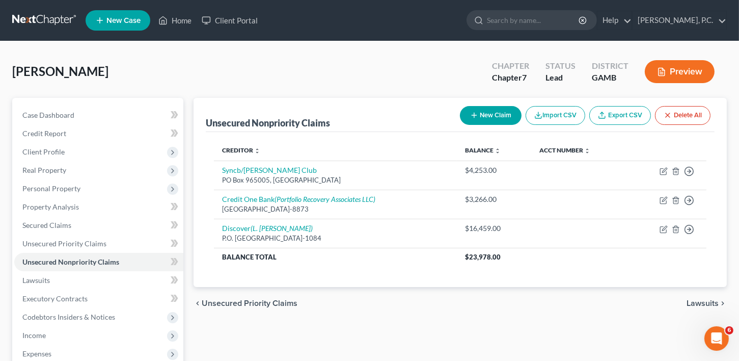
click at [493, 118] on button "New Claim" at bounding box center [491, 115] width 62 height 19
select select "0"
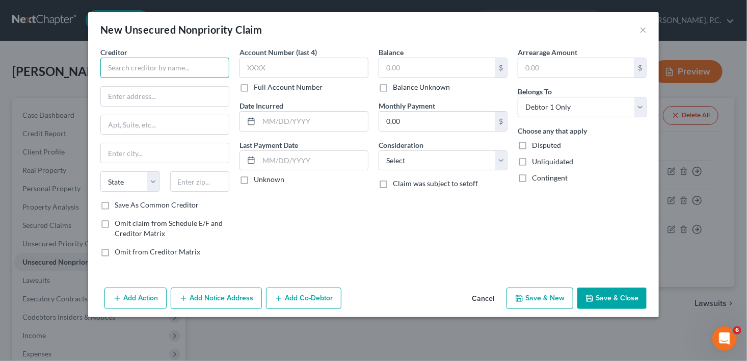
click at [155, 71] on input "text" at bounding box center [164, 68] width 129 height 20
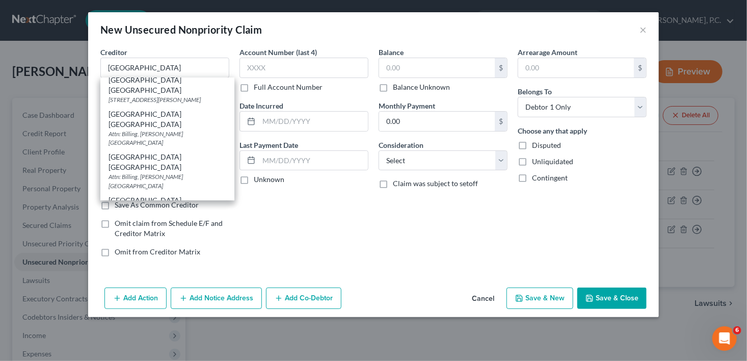
scroll to position [251, 0]
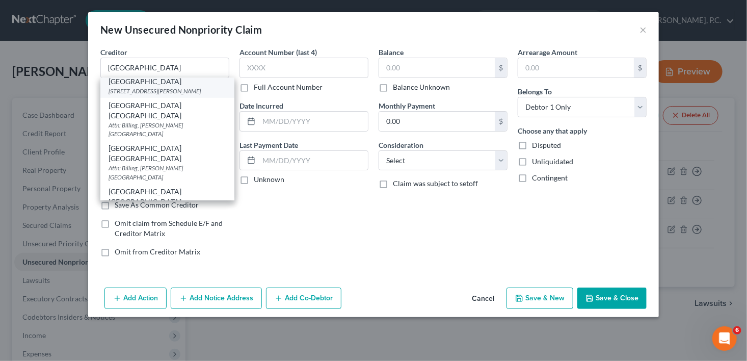
click at [144, 95] on div "[STREET_ADDRESS][PERSON_NAME]" at bounding box center [168, 91] width 118 height 9
type input "[GEOGRAPHIC_DATA] [GEOGRAPHIC_DATA]"
type input "[STREET_ADDRESS] Connector"
type input "Billing"
type input "[PERSON_NAME]"
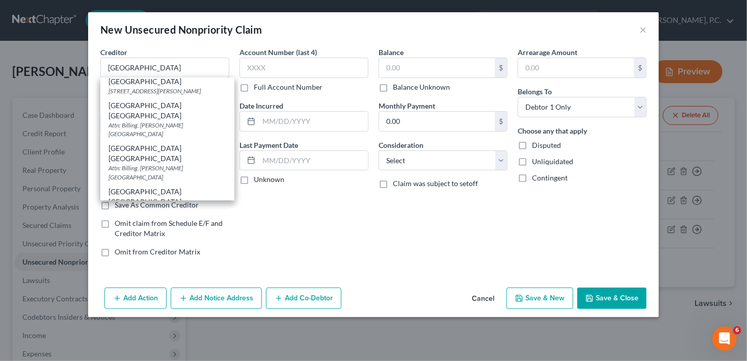
select select "10"
type input "31008"
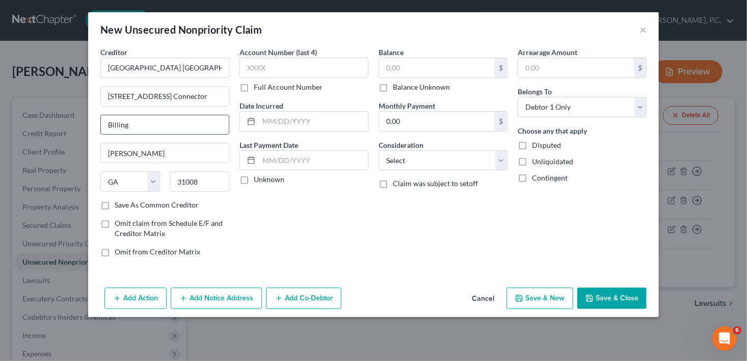
scroll to position [0, 0]
click at [393, 90] on label "Balance Unknown" at bounding box center [421, 87] width 57 height 10
click at [397, 89] on input "Balance Unknown" at bounding box center [400, 85] width 7 height 7
checkbox input "true"
type input "0.00"
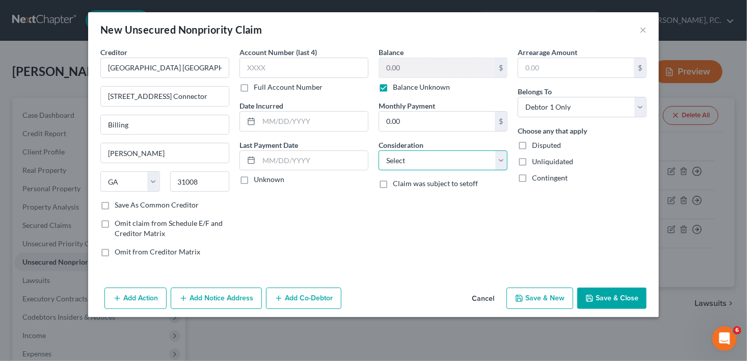
click at [385, 158] on select "Select Cable / Satellite Services Collection Agency Credit Card Debt Debt Couns…" at bounding box center [443, 160] width 129 height 20
select select "9"
click at [379, 150] on select "Select Cable / Satellite Services Collection Agency Credit Card Debt Debt Couns…" at bounding box center [443, 160] width 129 height 20
click at [618, 292] on button "Save & Close" at bounding box center [611, 297] width 69 height 21
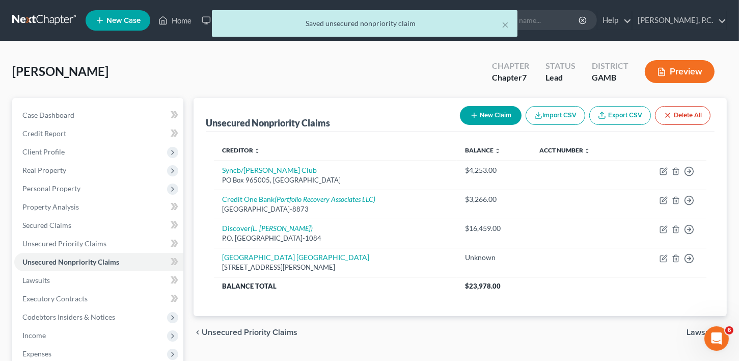
click at [493, 122] on button "New Claim" at bounding box center [491, 115] width 62 height 19
select select "0"
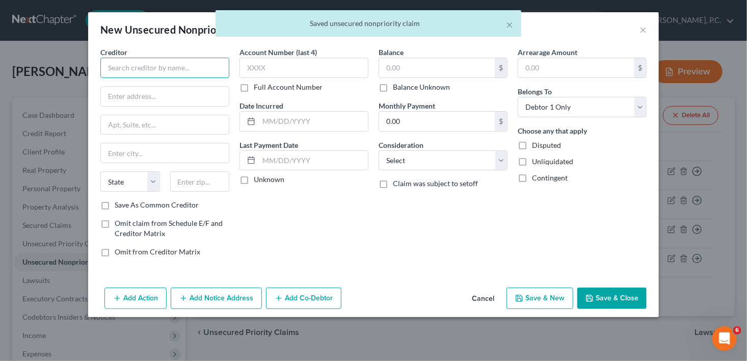
click at [172, 70] on input "text" at bounding box center [164, 68] width 129 height 20
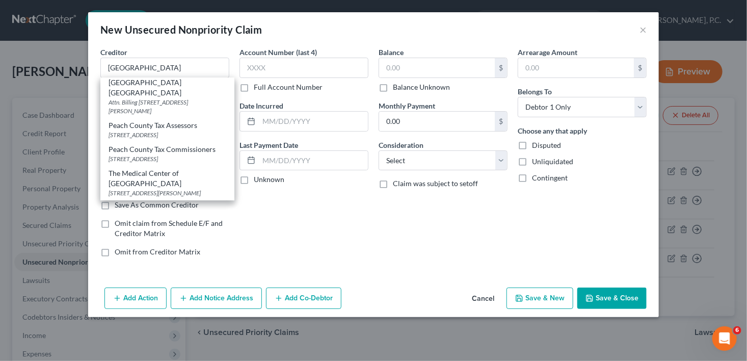
scroll to position [444, 0]
drag, startPoint x: 234, startPoint y: 181, endPoint x: 231, endPoint y: 150, distance: 31.7
click at [231, 150] on div "Creditor * [GEOGRAPHIC_DATA] of [GEOGRAPHIC_DATA] [GEOGRAPHIC_DATA][PERSON_NAME…" at bounding box center [373, 156] width 556 height 218
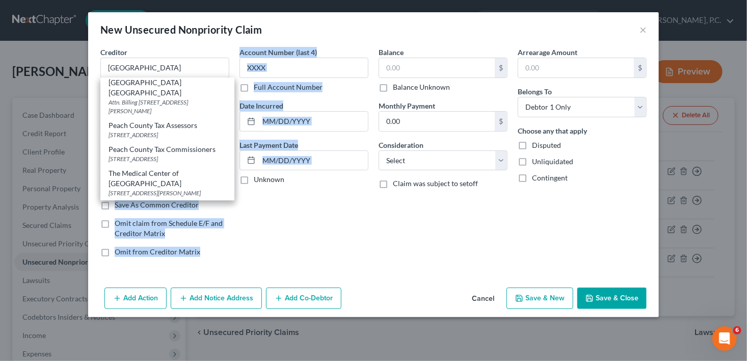
scroll to position [0, 0]
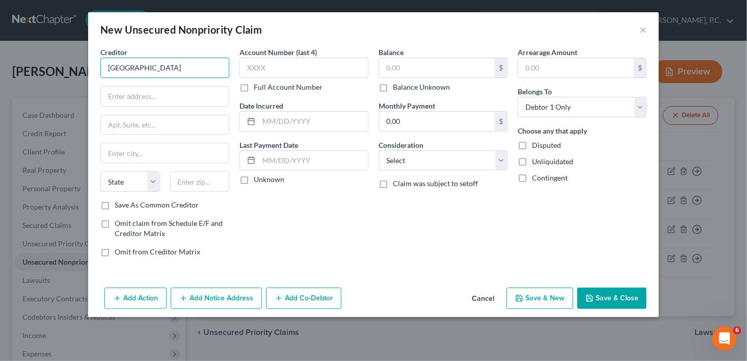
click at [150, 64] on input "[GEOGRAPHIC_DATA]" at bounding box center [164, 68] width 129 height 20
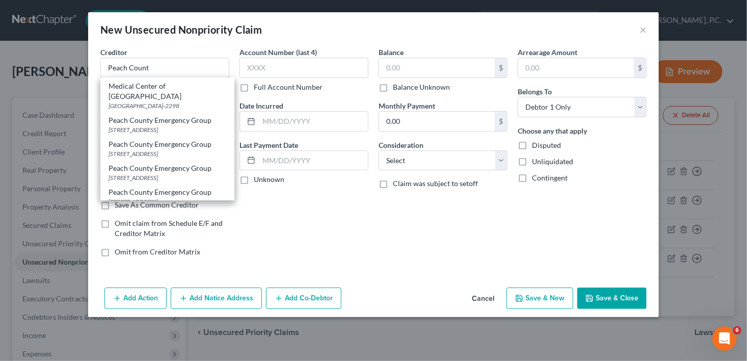
scroll to position [40, 0]
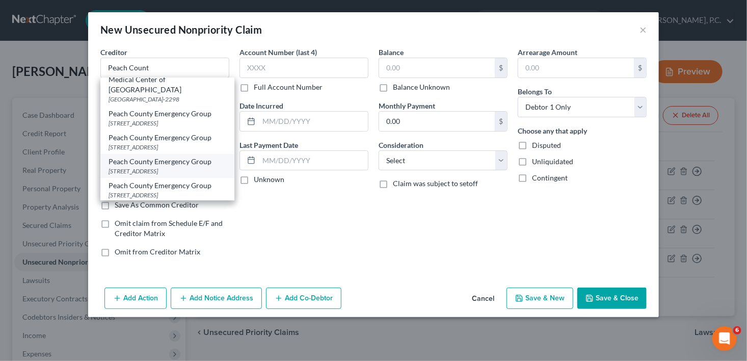
click at [211, 156] on div "Peach County Emergency Group" at bounding box center [168, 161] width 118 height 10
type input "Peach County Emergency Group"
type input "[STREET_ADDRESS]"
type input "[GEOGRAPHIC_DATA]"
select select "0"
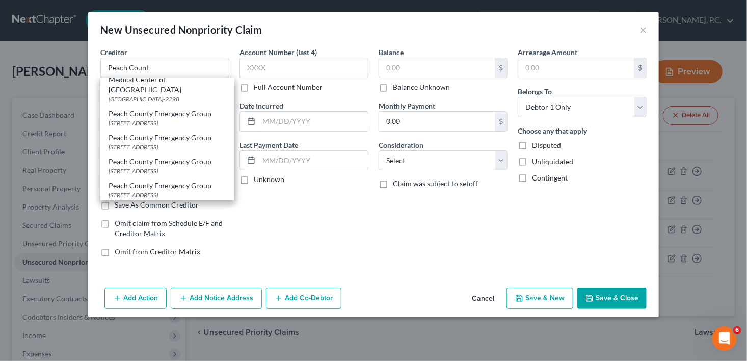
type input "31030"
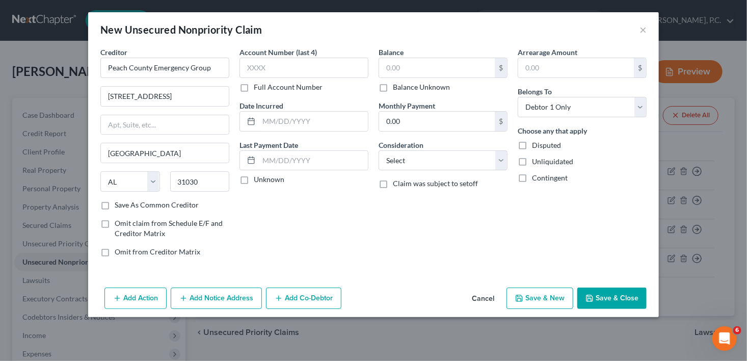
scroll to position [0, 0]
click at [623, 305] on button "Save & Close" at bounding box center [611, 297] width 69 height 21
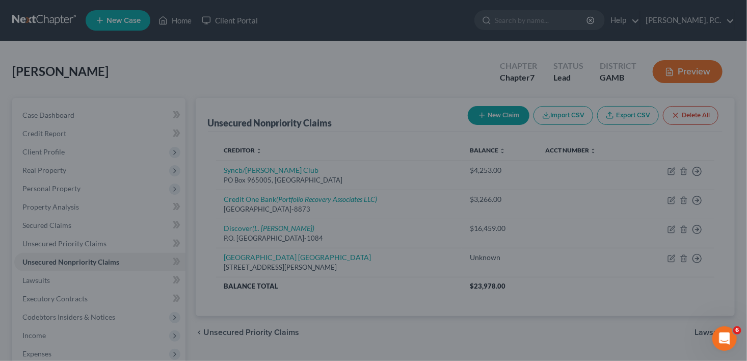
type input "0.00"
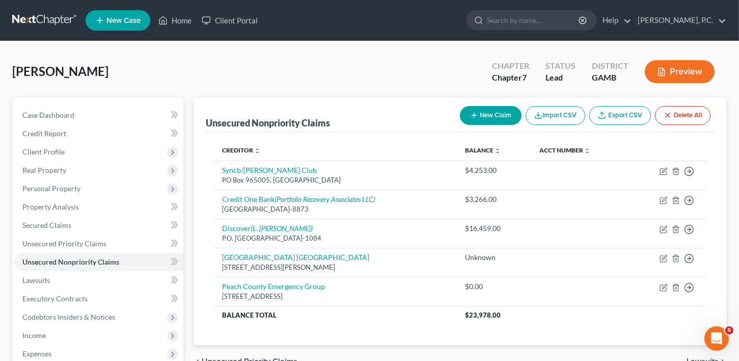
click at [482, 112] on button "New Claim" at bounding box center [491, 115] width 62 height 19
select select "0"
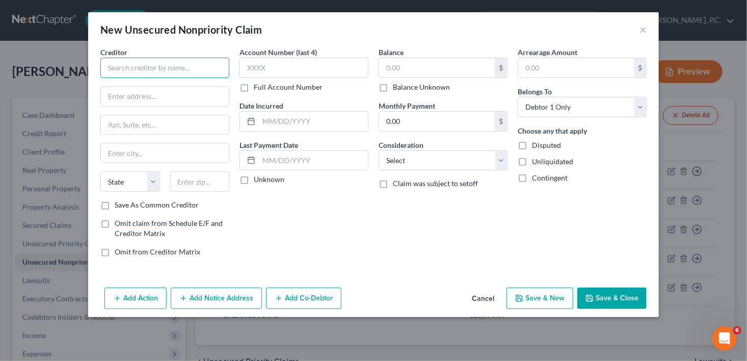
click at [132, 64] on input "text" at bounding box center [164, 68] width 129 height 20
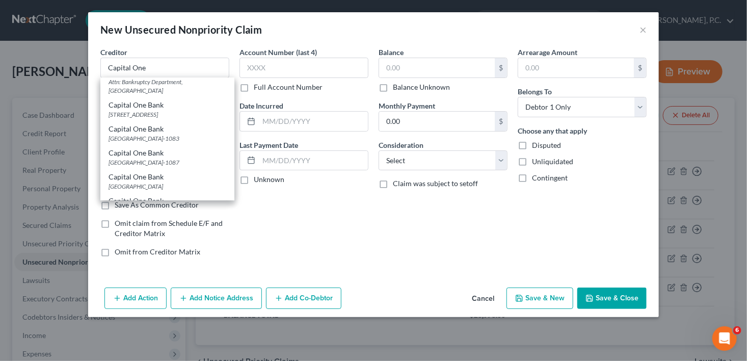
scroll to position [279, 0]
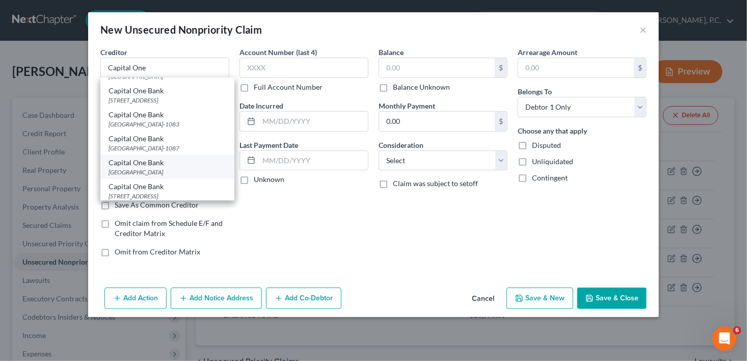
click at [141, 176] on div "[GEOGRAPHIC_DATA]" at bounding box center [168, 172] width 118 height 9
type input "Capital One Bank"
type input "PO Box 85520"
type input "[GEOGRAPHIC_DATA]"
select select "48"
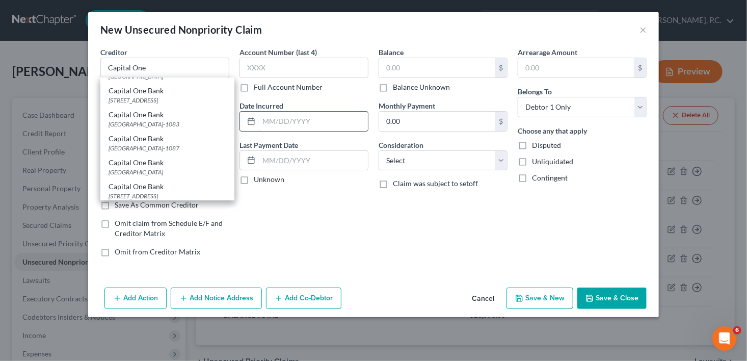
type input "23285"
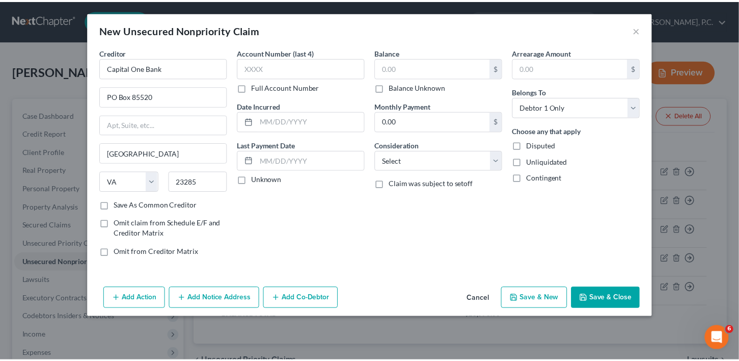
scroll to position [0, 0]
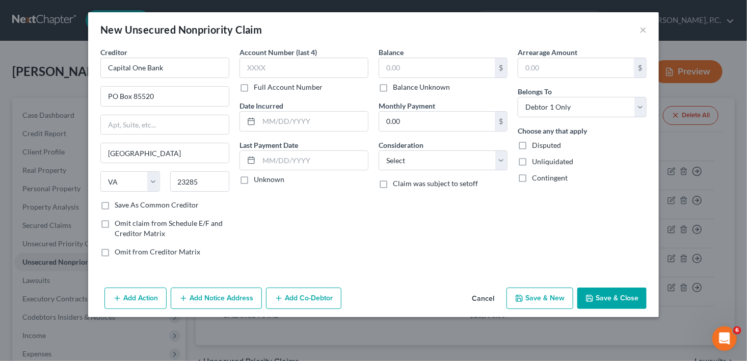
click at [393, 91] on label "Balance Unknown" at bounding box center [421, 87] width 57 height 10
click at [397, 89] on input "Balance Unknown" at bounding box center [400, 85] width 7 height 7
checkbox input "true"
type input "0.00"
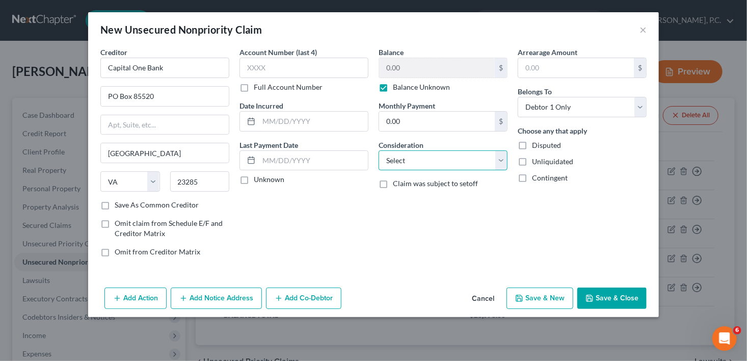
click at [396, 168] on select "Select Cable / Satellite Services Collection Agency Credit Card Debt Debt Couns…" at bounding box center [443, 160] width 129 height 20
select select "2"
click at [379, 150] on select "Select Cable / Satellite Services Collection Agency Credit Card Debt Debt Couns…" at bounding box center [443, 160] width 129 height 20
click at [534, 289] on button "Save & New" at bounding box center [539, 297] width 67 height 21
select select "0"
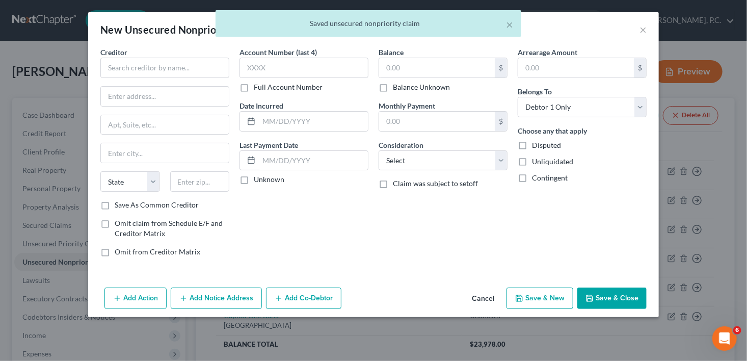
click at [600, 297] on button "Save & Close" at bounding box center [611, 297] width 69 height 21
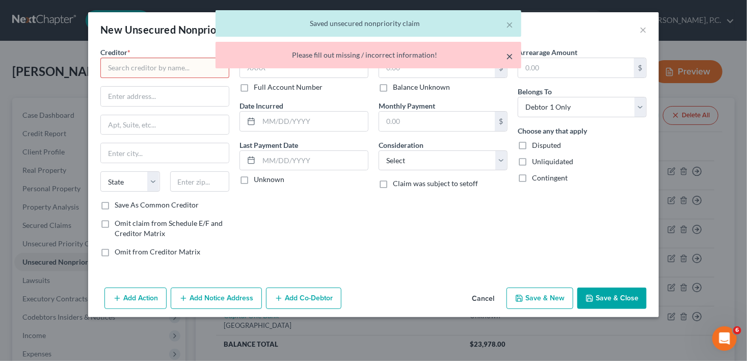
drag, startPoint x: 509, startPoint y: 59, endPoint x: 508, endPoint y: 47, distance: 12.2
click at [509, 59] on button "×" at bounding box center [509, 56] width 7 height 12
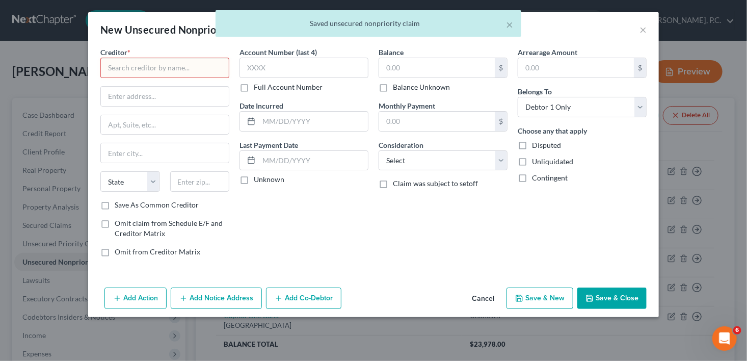
click at [504, 26] on div "Saved unsecured nonpriority claim" at bounding box center [368, 23] width 289 height 10
click at [515, 24] on div "× Saved unsecured nonpriority claim" at bounding box center [369, 23] width 306 height 26
click at [513, 24] on button "×" at bounding box center [509, 24] width 7 height 12
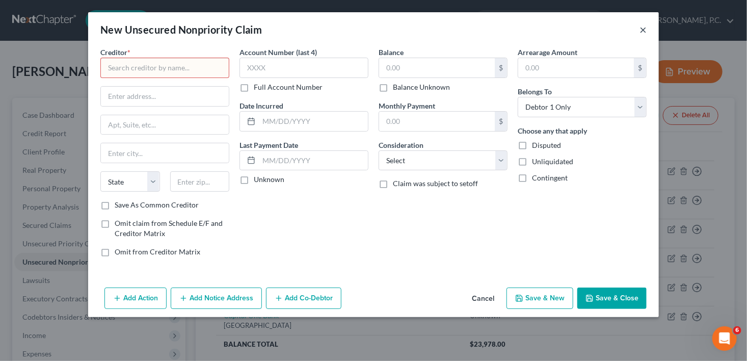
click at [644, 29] on button "×" at bounding box center [642, 29] width 7 height 12
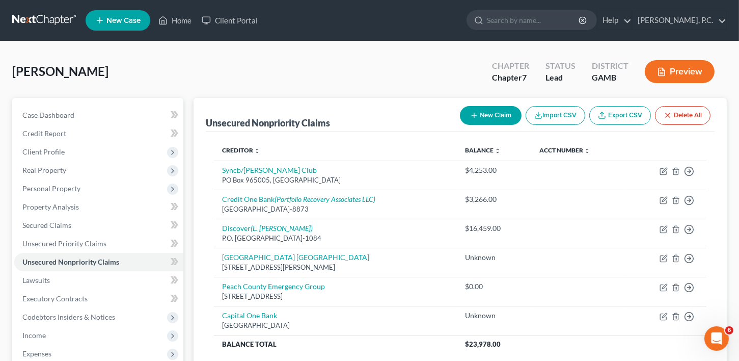
scroll to position [88, 0]
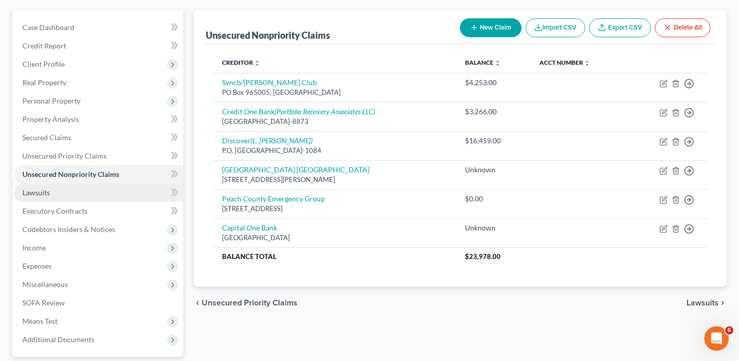
click at [41, 192] on span "Lawsuits" at bounding box center [36, 192] width 28 height 9
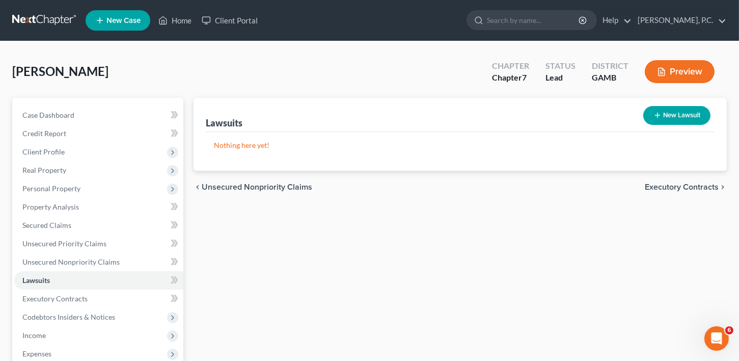
click at [664, 125] on div "New Lawsuit" at bounding box center [676, 115] width 75 height 27
click at [670, 115] on button "New Lawsuit" at bounding box center [677, 115] width 67 height 19
select select "0"
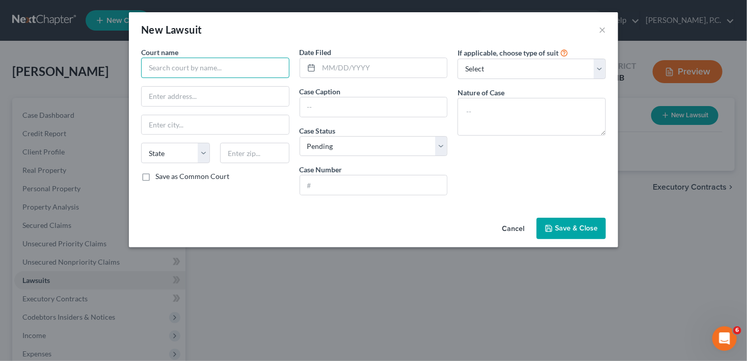
click at [174, 69] on input "text" at bounding box center [215, 68] width 148 height 20
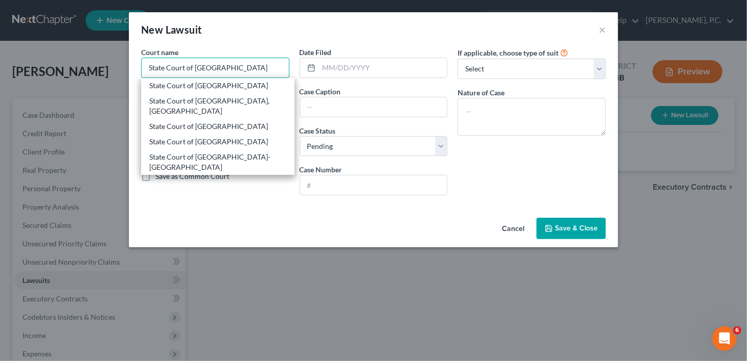
type input "State Court of [GEOGRAPHIC_DATA]"
click at [164, 90] on div "State Court of [GEOGRAPHIC_DATA]" at bounding box center [217, 86] width 137 height 10
type input "[STREET_ADDRESS][PERSON_NAME]"
type input "[PERSON_NAME] [PERSON_NAME]"
select select "10"
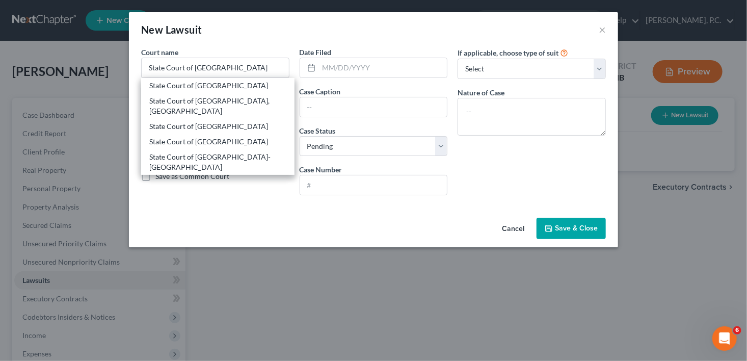
type input "31088"
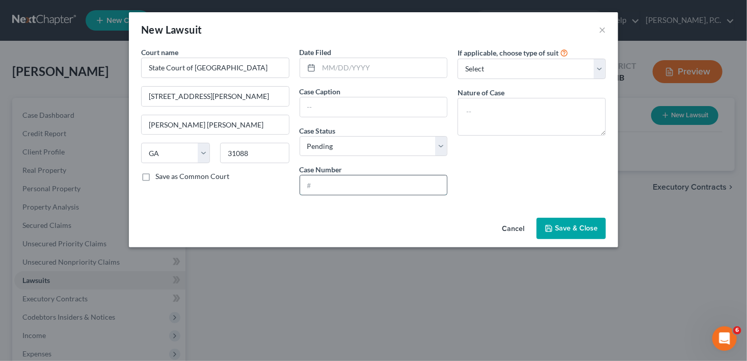
click at [326, 187] on input "text" at bounding box center [373, 184] width 147 height 19
type input "2025CV0058743"
click at [548, 112] on textarea at bounding box center [532, 117] width 148 height 38
type textarea "Contractual"
click at [341, 81] on div "Date Filed Case Caption Case Status * Select Pending On Appeal Concluded Case N…" at bounding box center [374, 125] width 158 height 156
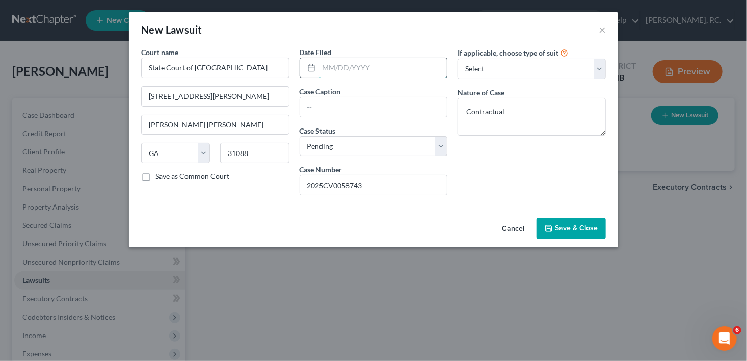
click at [336, 68] on input "text" at bounding box center [383, 67] width 128 height 19
type input "[DATE]"
click at [314, 118] on div "Date Filed [DATE] Case Caption Case Status * Select Pending On Appeal Concluded…" at bounding box center [374, 125] width 158 height 156
click at [314, 111] on input "text" at bounding box center [373, 106] width 147 height 19
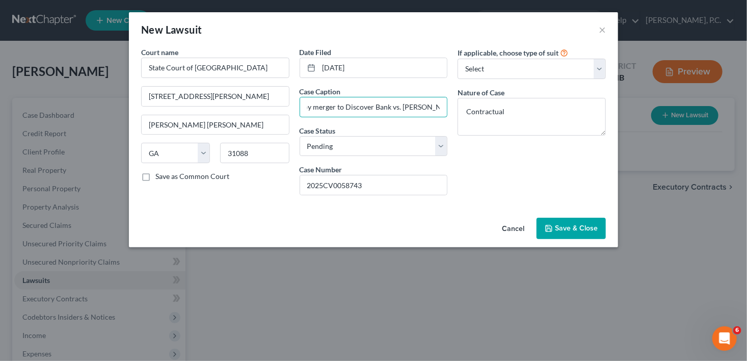
scroll to position [0, 95]
type input "Capital One, N.A. successor by merger to Discover Bank vs. [PERSON_NAME]"
click at [563, 227] on span "Save & Close" at bounding box center [576, 228] width 43 height 9
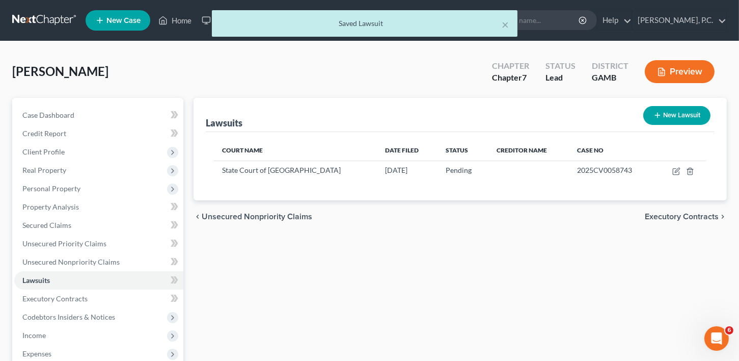
click at [681, 213] on span "Executory Contracts" at bounding box center [682, 216] width 74 height 8
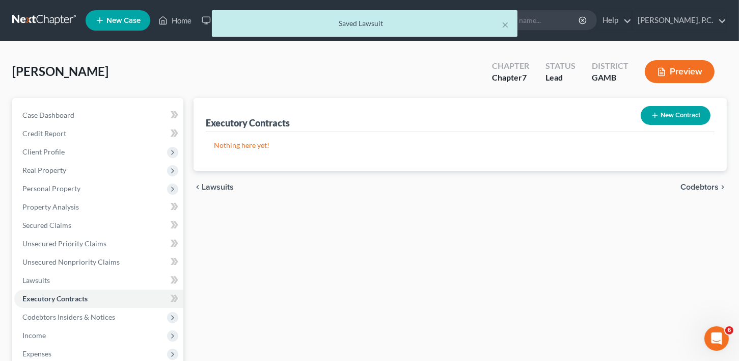
click at [693, 184] on span "Codebtors" at bounding box center [700, 187] width 38 height 8
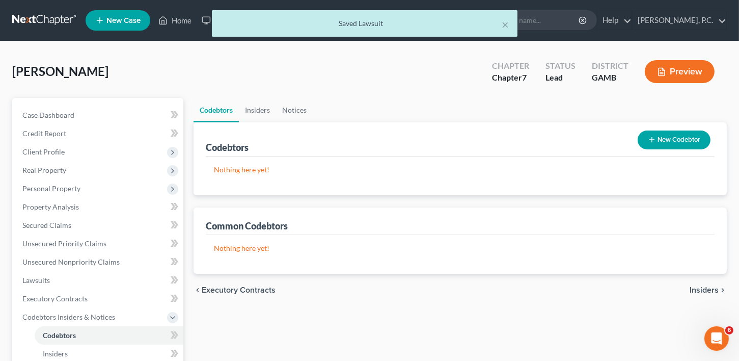
click at [706, 287] on span "Insiders" at bounding box center [704, 290] width 29 height 8
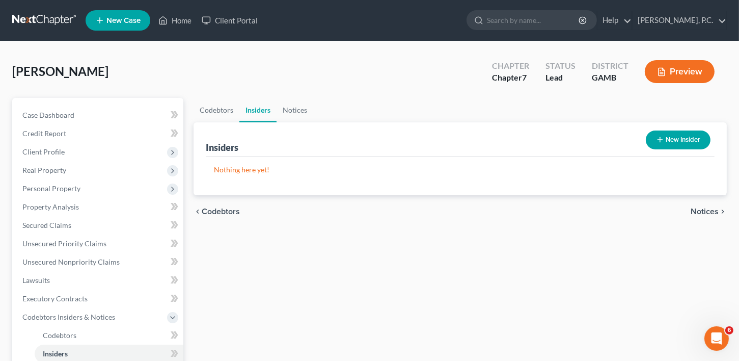
click at [699, 207] on span "Notices" at bounding box center [705, 211] width 28 height 8
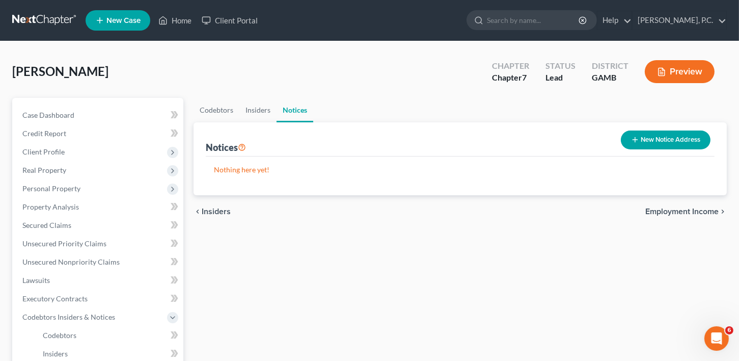
click at [689, 210] on span "Employment Income" at bounding box center [682, 211] width 73 height 8
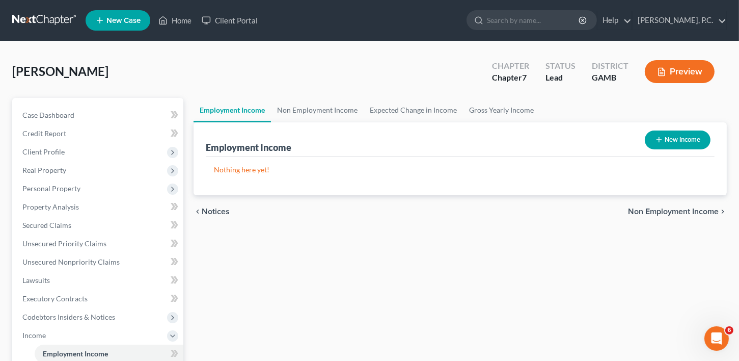
click at [672, 137] on button "New Income" at bounding box center [678, 139] width 66 height 19
select select "0"
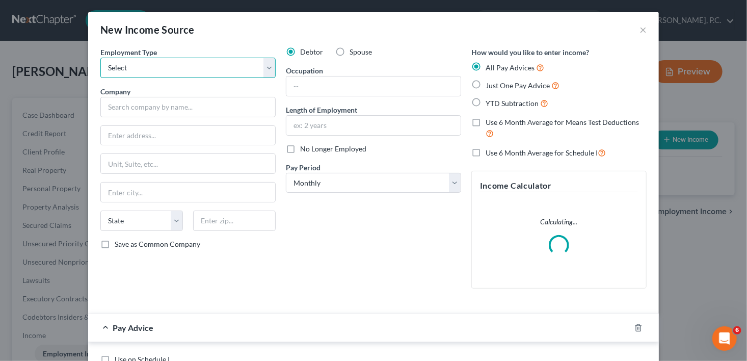
drag, startPoint x: 108, startPoint y: 61, endPoint x: 113, endPoint y: 67, distance: 8.1
click at [108, 61] on select "Select Full or [DEMOGRAPHIC_DATA] Employment Self Employment" at bounding box center [187, 68] width 175 height 20
select select "0"
click at [100, 58] on select "Select Full or [DEMOGRAPHIC_DATA] Employment Self Employment" at bounding box center [187, 68] width 175 height 20
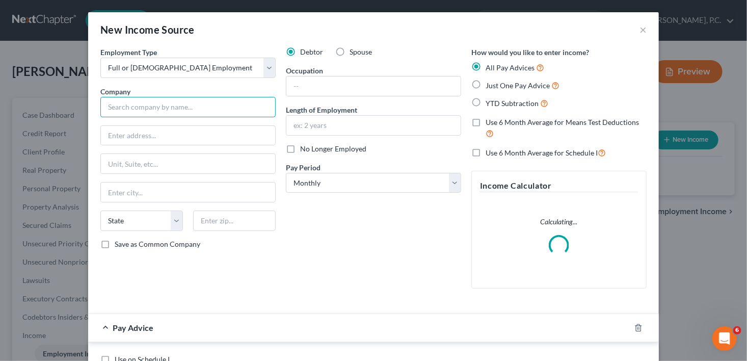
click at [120, 116] on input "text" at bounding box center [187, 107] width 175 height 20
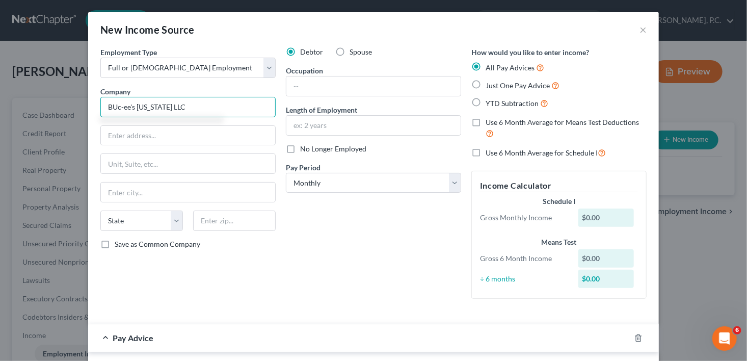
type input "BUc-ee's [US_STATE] LLC"
type input "327 FM 2004 RD"
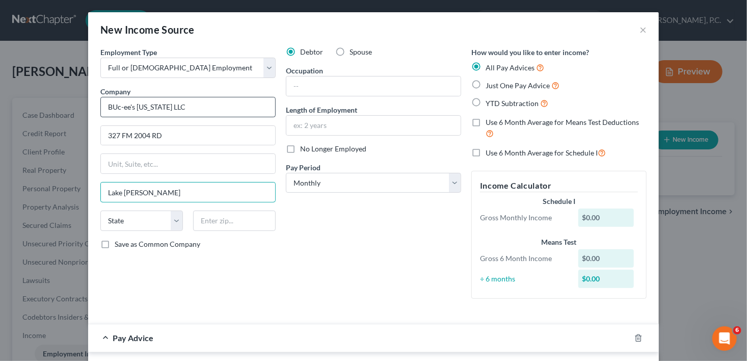
type input "Lake [PERSON_NAME]"
select select "45"
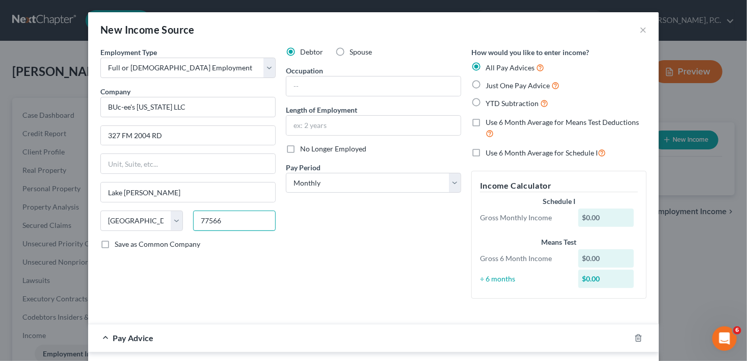
type input "77566"
click at [115, 242] on label "Save as Common Company" at bounding box center [158, 244] width 86 height 10
click at [119, 242] on input "Save as Common Company" at bounding box center [122, 242] width 7 height 7
checkbox input "true"
click at [318, 130] on input "text" at bounding box center [373, 125] width 174 height 19
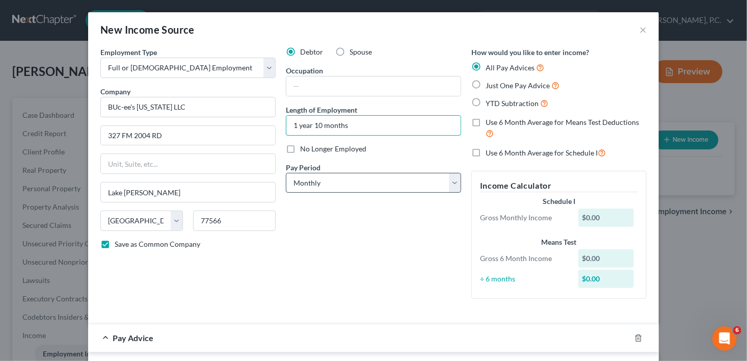
type input "1 year 10 months"
click at [317, 186] on select "Select Monthly Twice Monthly Every Other Week Weekly" at bounding box center [373, 183] width 175 height 20
select select "3"
click at [286, 173] on select "Select Monthly Twice Monthly Every Other Week Weekly" at bounding box center [373, 183] width 175 height 20
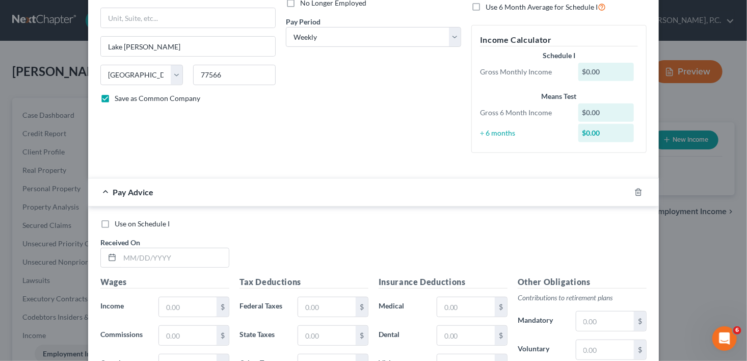
scroll to position [158, 0]
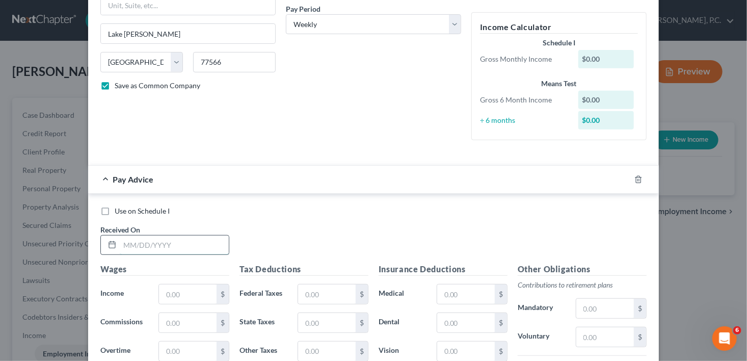
click at [138, 247] on input "text" at bounding box center [174, 244] width 109 height 19
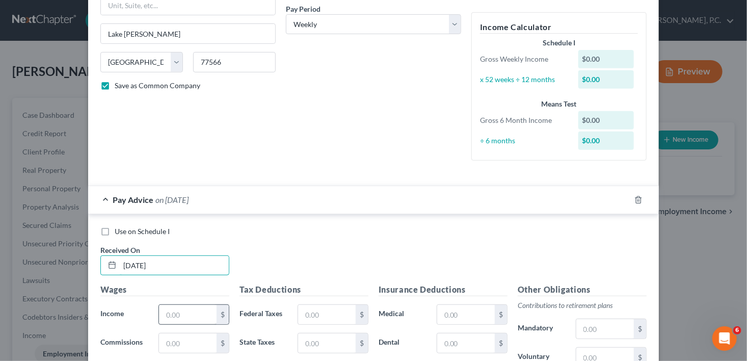
type input "[DATE]"
click at [165, 314] on input "text" at bounding box center [188, 314] width 58 height 19
type input "907.99"
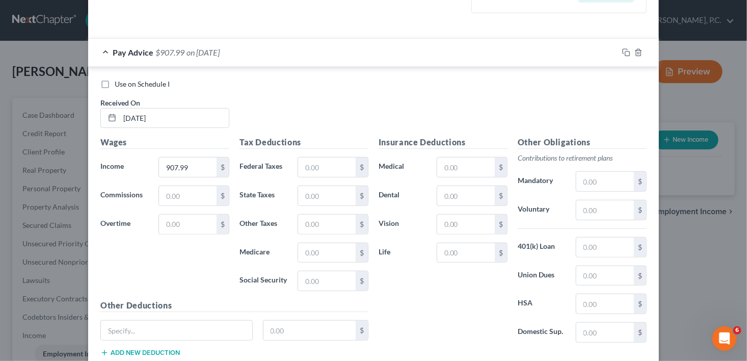
scroll to position [371, 0]
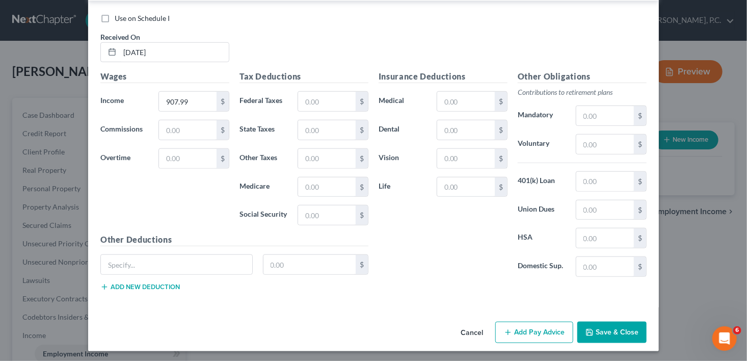
click at [614, 330] on button "Save & Close" at bounding box center [611, 332] width 69 height 21
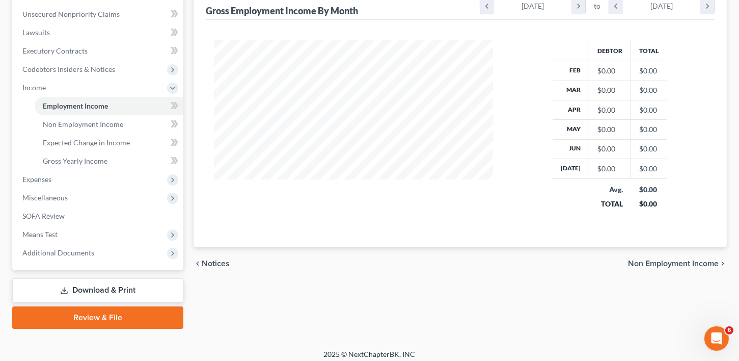
scroll to position [248, 0]
click at [675, 259] on span "Non Employment Income" at bounding box center [673, 263] width 91 height 8
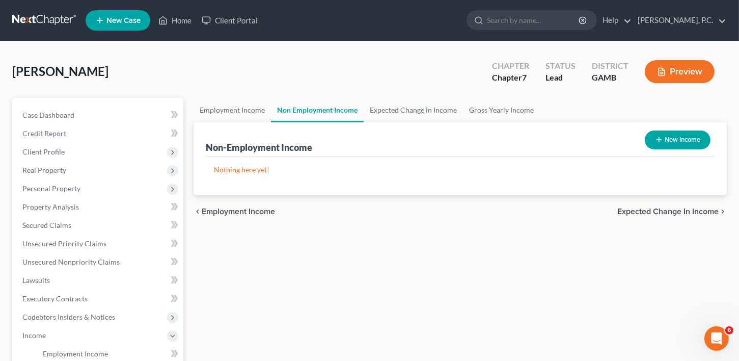
click at [666, 213] on span "Expected Change in Income" at bounding box center [668, 211] width 101 height 8
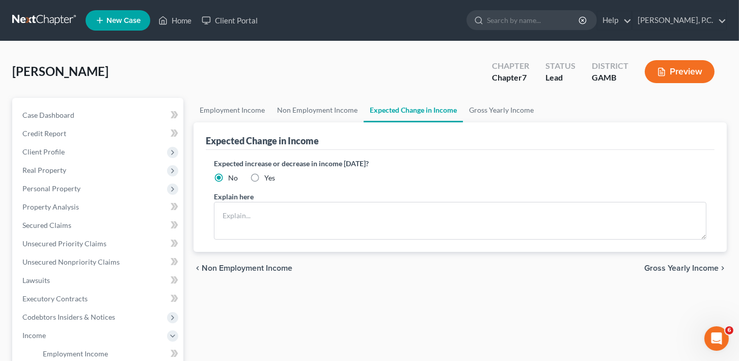
click at [666, 267] on span "Gross Yearly Income" at bounding box center [682, 268] width 74 height 8
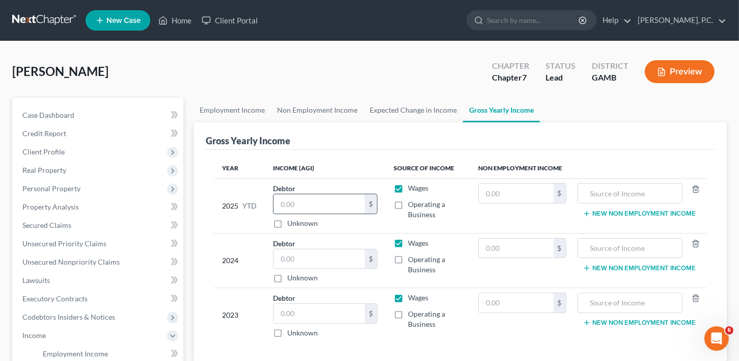
click at [296, 205] on input "text" at bounding box center [320, 203] width 92 height 19
type input "35,202.15"
click at [306, 264] on input "text" at bounding box center [320, 258] width 92 height 19
type input "41,363.00"
click at [309, 319] on input "text" at bounding box center [320, 313] width 92 height 19
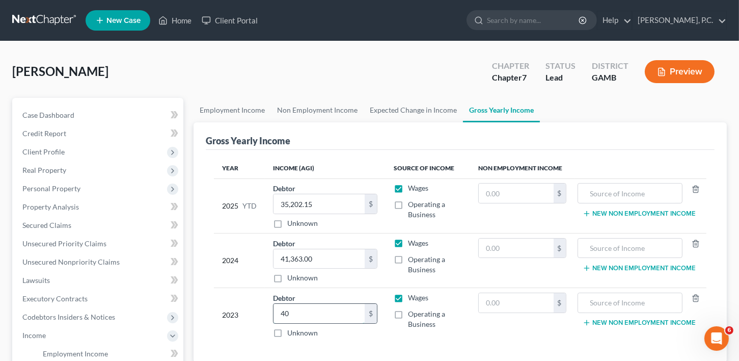
type input "4"
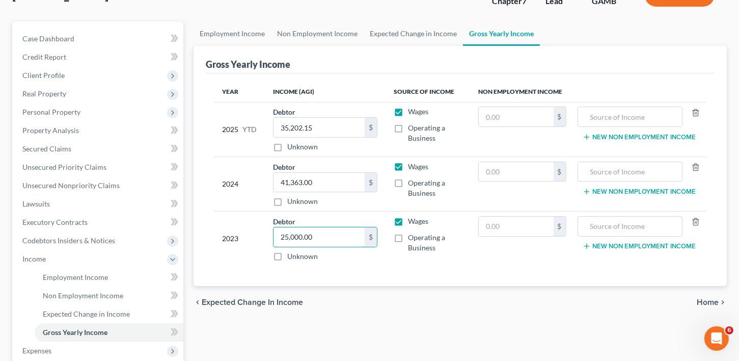
scroll to position [91, 0]
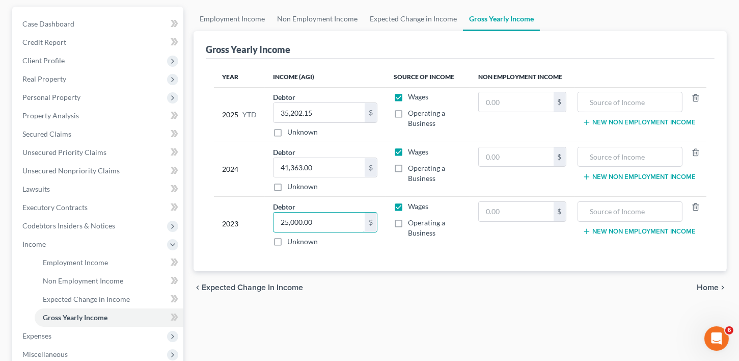
type input "25,000.00"
click at [703, 289] on span "Home" at bounding box center [708, 287] width 22 height 8
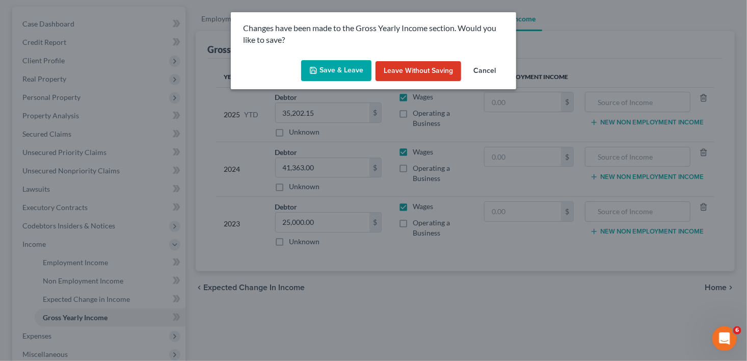
click at [345, 66] on button "Save & Leave" at bounding box center [336, 70] width 70 height 21
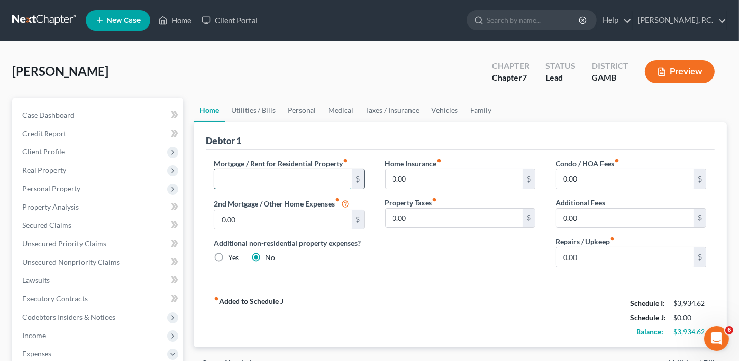
click at [253, 183] on input "text" at bounding box center [284, 178] width 138 height 19
type input "1,003.00"
click at [246, 221] on input "0.00" at bounding box center [284, 219] width 138 height 19
click at [583, 257] on input "0.00" at bounding box center [625, 256] width 138 height 19
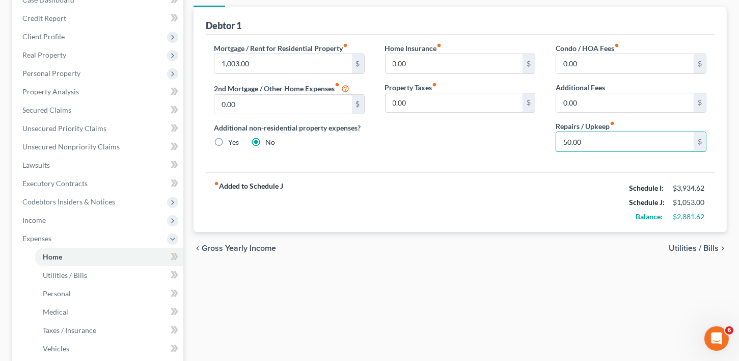
type input "50.00"
click at [695, 244] on span "Utilities / Bills" at bounding box center [694, 248] width 50 height 8
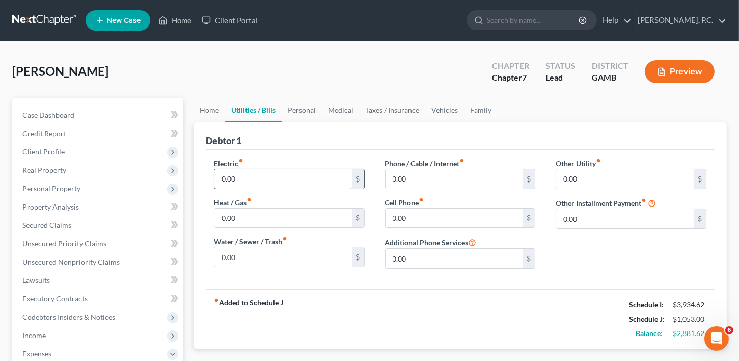
click at [248, 175] on input "0.00" at bounding box center [284, 178] width 138 height 19
drag, startPoint x: 255, startPoint y: 179, endPoint x: 202, endPoint y: 178, distance: 53.0
click at [202, 178] on div "Debtor 1 Electric fiber_manual_record 40.00 $ Heat / Gas fiber_manual_record 0.…" at bounding box center [460, 235] width 533 height 226
type input "200.00"
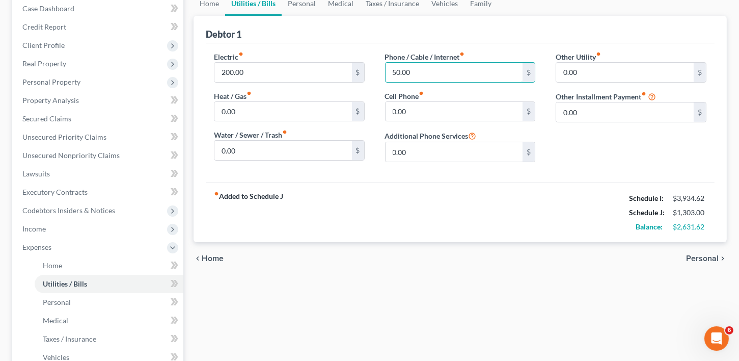
scroll to position [107, 0]
type input "50.00"
click at [706, 258] on span "Personal" at bounding box center [702, 258] width 33 height 8
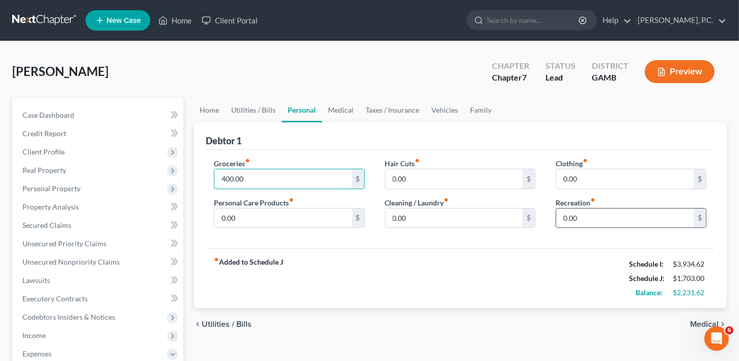
type input "400.00"
type input "250.00"
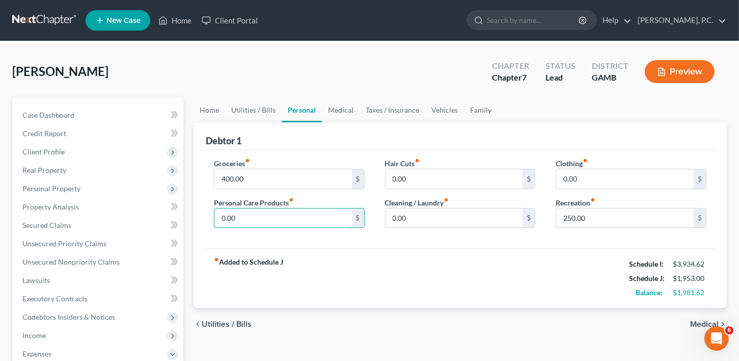
type input "0"
type input "50.00"
click at [697, 320] on span "Medical" at bounding box center [704, 324] width 29 height 8
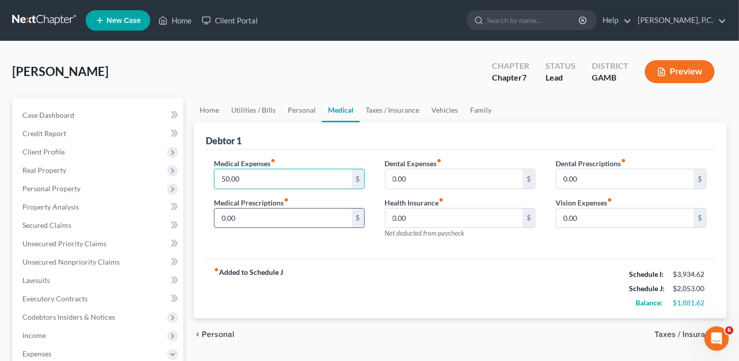
type input "50.00"
click at [659, 333] on span "Taxes / Insurance" at bounding box center [687, 334] width 64 height 8
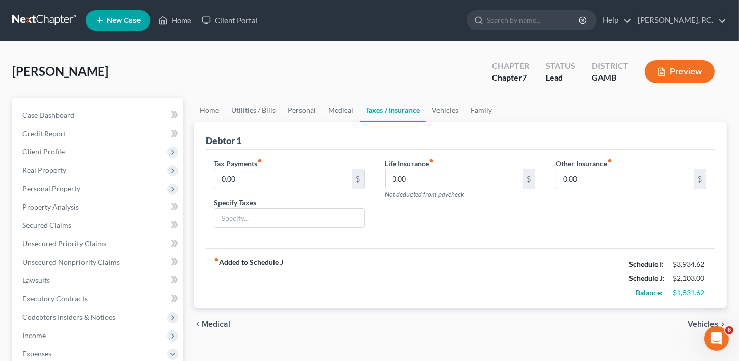
click at [695, 322] on span "Vehicles" at bounding box center [703, 324] width 31 height 8
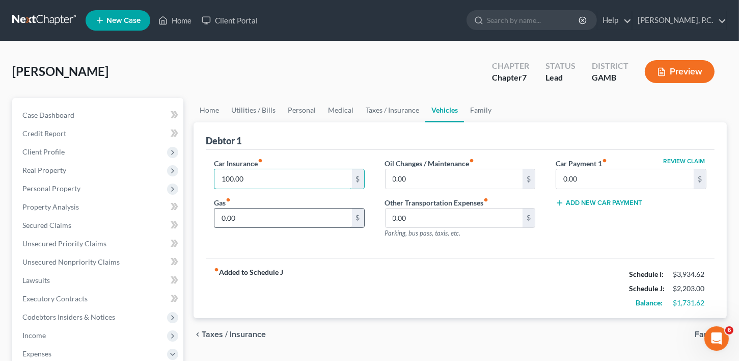
type input "100.00"
type input "160.00"
click at [702, 332] on span "Family" at bounding box center [707, 334] width 24 height 8
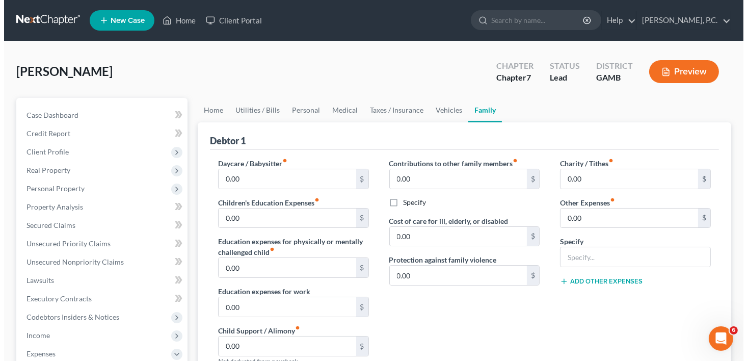
scroll to position [308, 0]
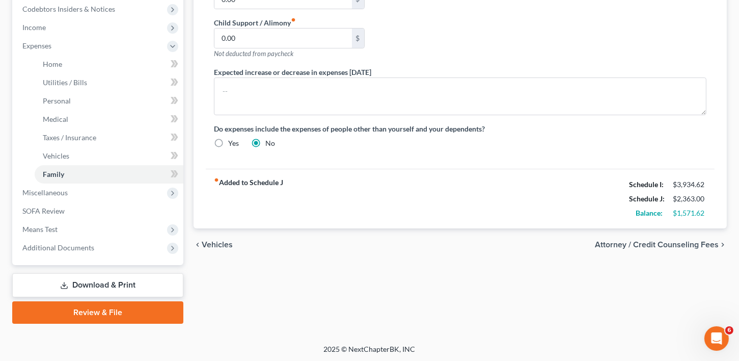
click at [647, 243] on span "Attorney / Credit Counseling Fees" at bounding box center [657, 244] width 124 height 8
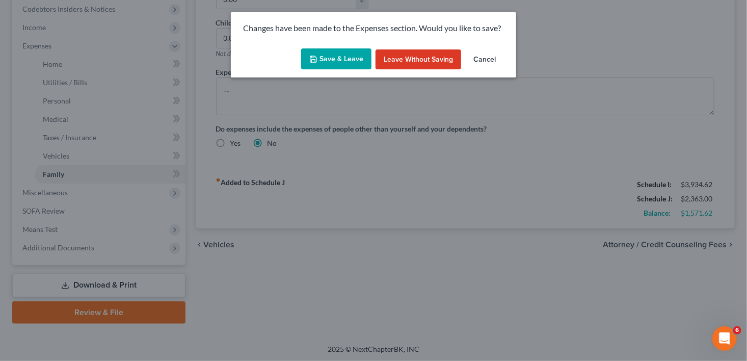
click at [322, 57] on button "Save & Leave" at bounding box center [336, 58] width 70 height 21
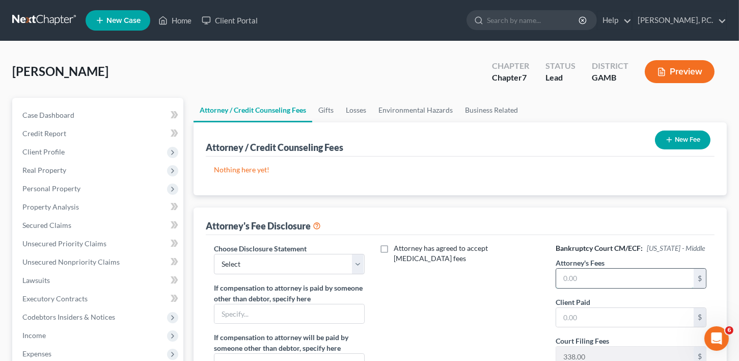
click at [580, 274] on input "text" at bounding box center [625, 278] width 138 height 19
type input "1,000.00"
click at [677, 142] on button "New Fee" at bounding box center [683, 139] width 56 height 19
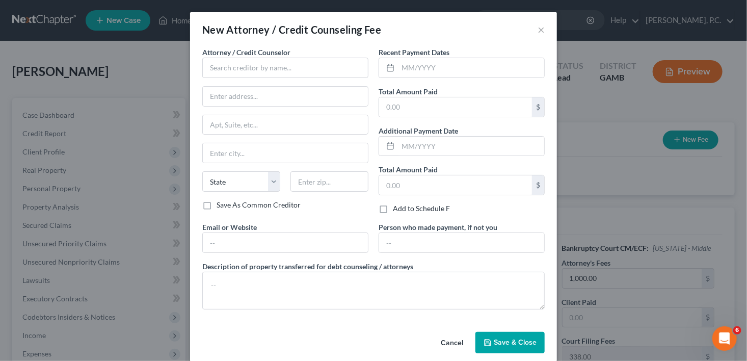
click at [232, 55] on span "Attorney / Credit Counselor" at bounding box center [246, 52] width 88 height 9
click at [230, 67] on input "text" at bounding box center [285, 68] width 166 height 20
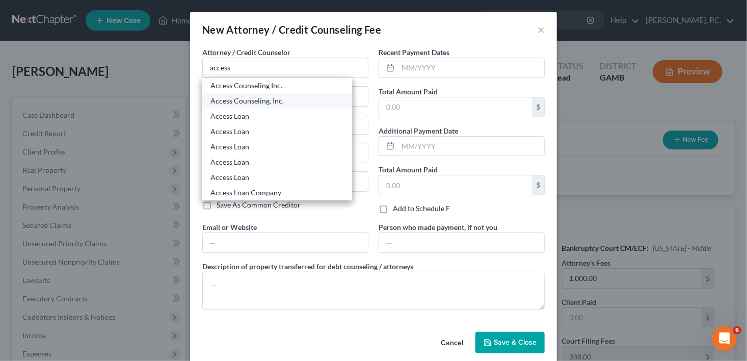
click at [246, 102] on div "Access Counseling, Inc." at bounding box center [276, 101] width 133 height 10
type input "Access Counseling, Inc."
type input "[STREET_ADDRESS]"
type input "Suite 26001"
type input "[GEOGRAPHIC_DATA]"
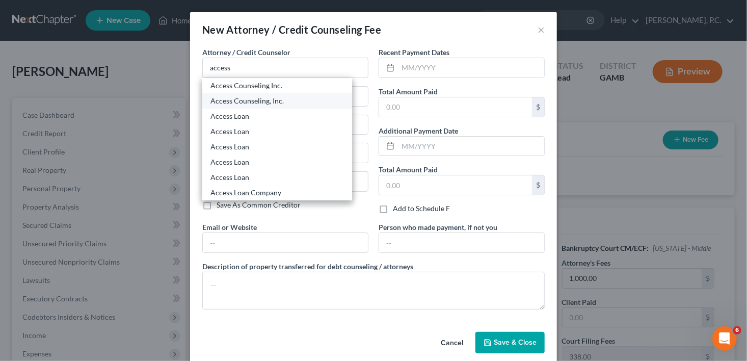
select select "4"
type input "90071"
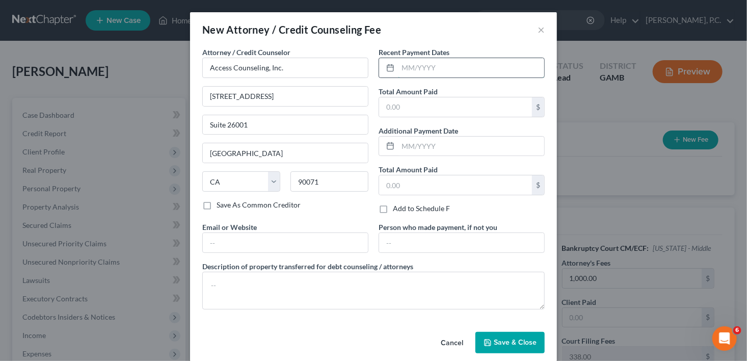
click at [424, 70] on input "text" at bounding box center [471, 67] width 146 height 19
type input "08/2025"
click at [402, 116] on div "Total Amount Paid $" at bounding box center [462, 101] width 166 height 31
click at [394, 101] on input "text" at bounding box center [455, 106] width 153 height 19
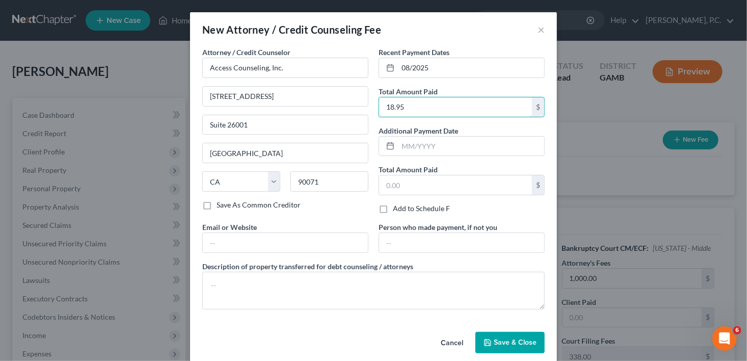
type input "18.95"
click at [504, 342] on span "Save & Close" at bounding box center [515, 342] width 43 height 9
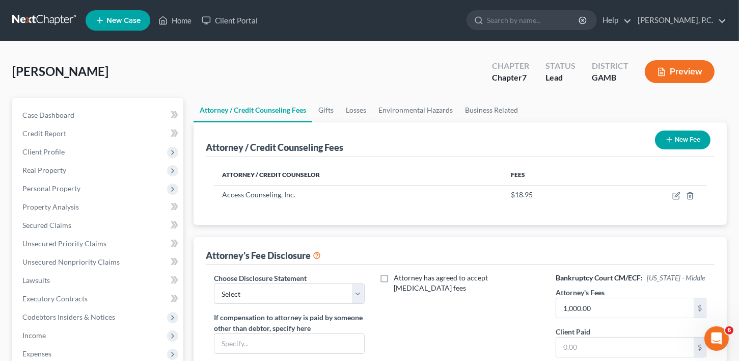
scroll to position [271, 0]
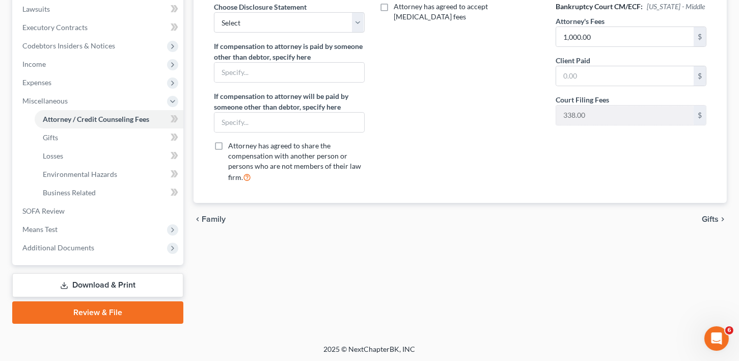
click at [710, 218] on span "Gifts" at bounding box center [710, 219] width 17 height 8
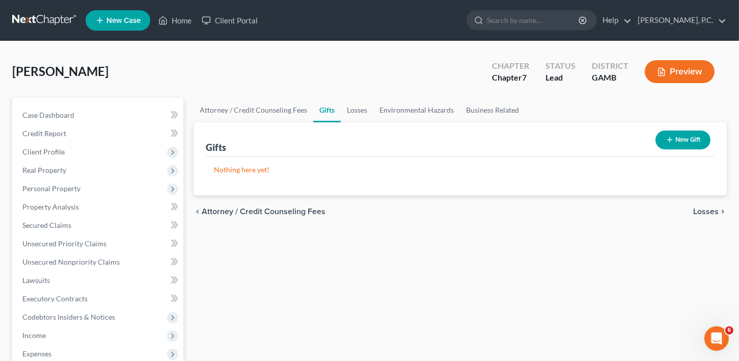
click at [706, 216] on div "chevron_left Attorney / Credit Counseling Fees Losses chevron_right" at bounding box center [460, 211] width 533 height 33
click at [702, 210] on span "Losses" at bounding box center [705, 211] width 25 height 8
click at [702, 210] on span "Environmental Hazards" at bounding box center [676, 211] width 86 height 8
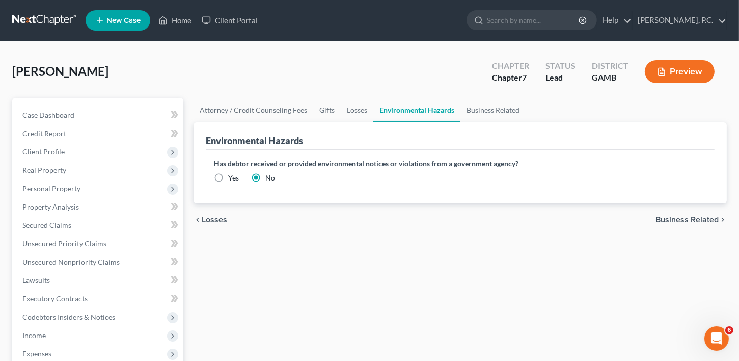
click at [703, 216] on span "Business Related" at bounding box center [687, 220] width 63 height 8
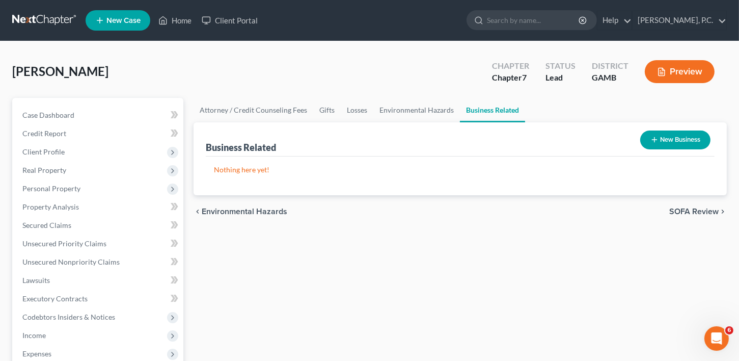
click at [703, 211] on span "SOFA Review" at bounding box center [694, 211] width 49 height 8
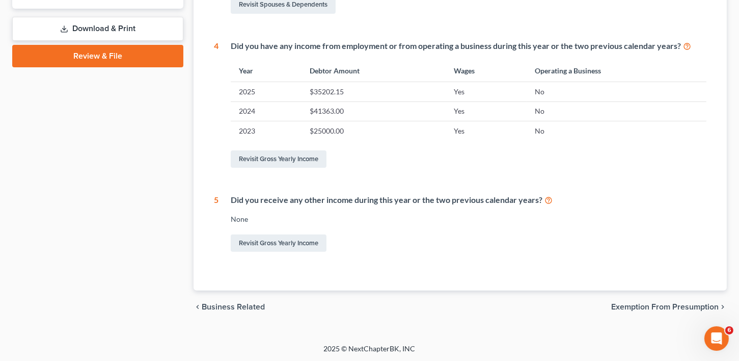
click at [656, 303] on span "Exemption from Presumption" at bounding box center [665, 307] width 108 height 8
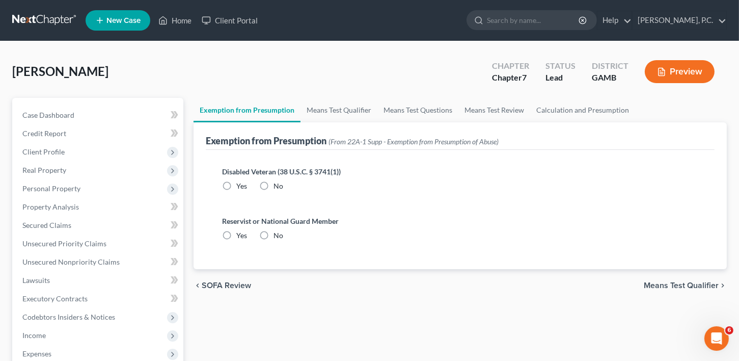
click at [274, 185] on label "No" at bounding box center [279, 186] width 10 height 10
click at [278, 185] on input "No" at bounding box center [281, 184] width 7 height 7
radio input "true"
click at [274, 236] on label "No" at bounding box center [279, 235] width 10 height 10
click at [278, 236] on input "No" at bounding box center [281, 233] width 7 height 7
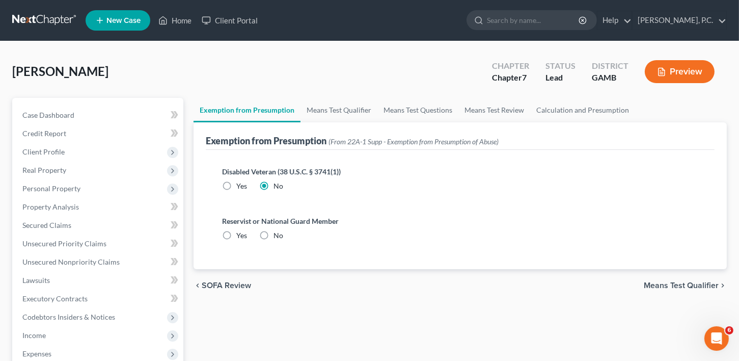
radio input "true"
click at [691, 288] on span "Means Test Qualifier" at bounding box center [681, 285] width 75 height 8
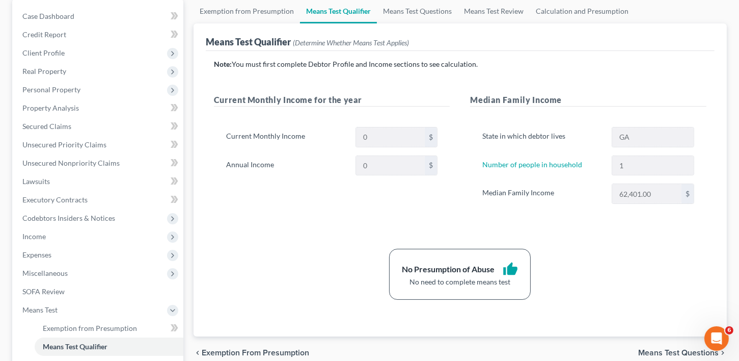
scroll to position [173, 0]
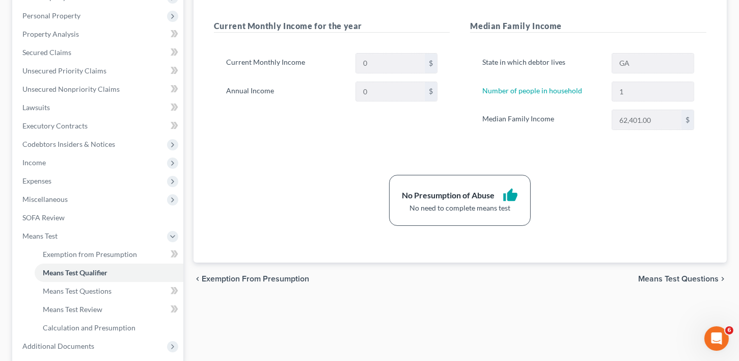
click at [665, 271] on div "chevron_left Exemption from Presumption Means Test Questions chevron_right" at bounding box center [460, 278] width 533 height 33
click at [665, 277] on span "Means Test Questions" at bounding box center [678, 279] width 81 height 8
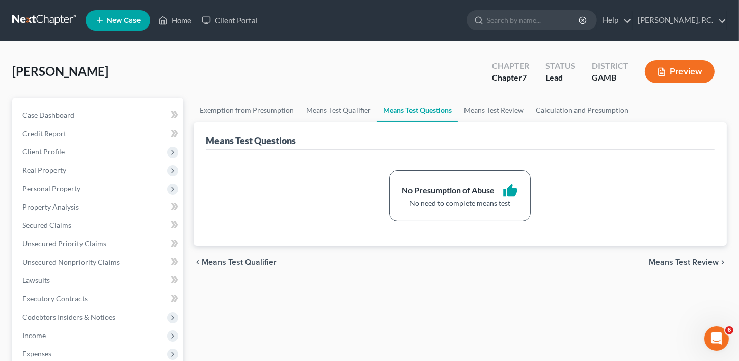
click at [666, 264] on span "Means Test Review" at bounding box center [684, 262] width 70 height 8
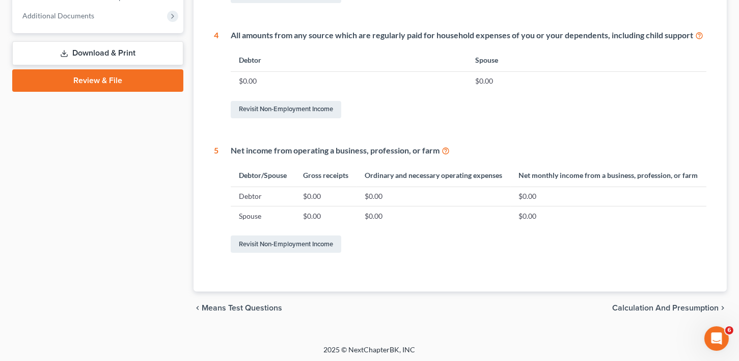
scroll to position [514, 0]
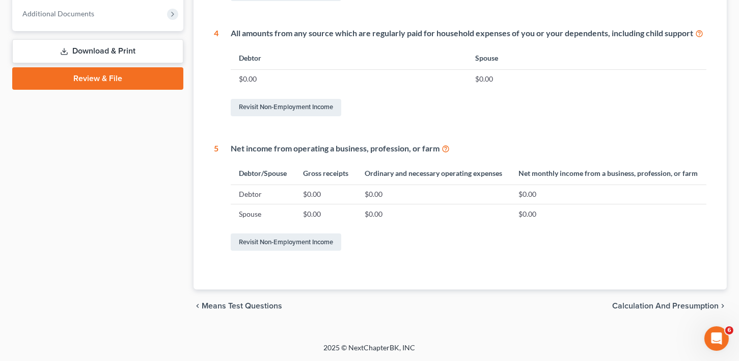
click at [660, 309] on span "Calculation and Presumption" at bounding box center [665, 306] width 106 height 8
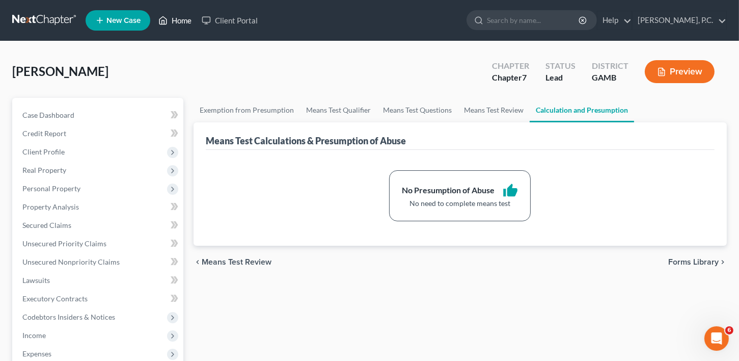
click at [169, 17] on link "Home" at bounding box center [174, 20] width 43 height 18
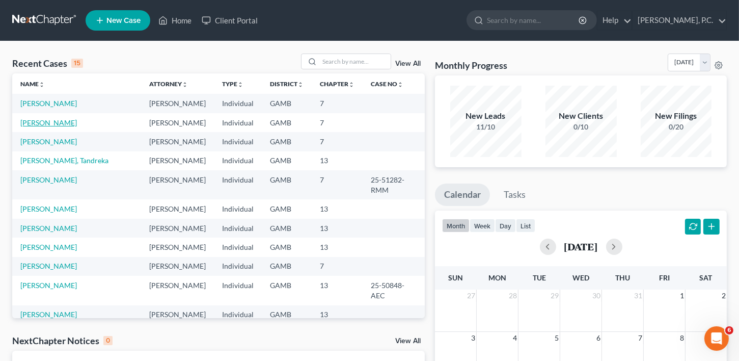
click at [60, 123] on link "[PERSON_NAME]" at bounding box center [48, 122] width 57 height 9
